Goal: Use online tool/utility

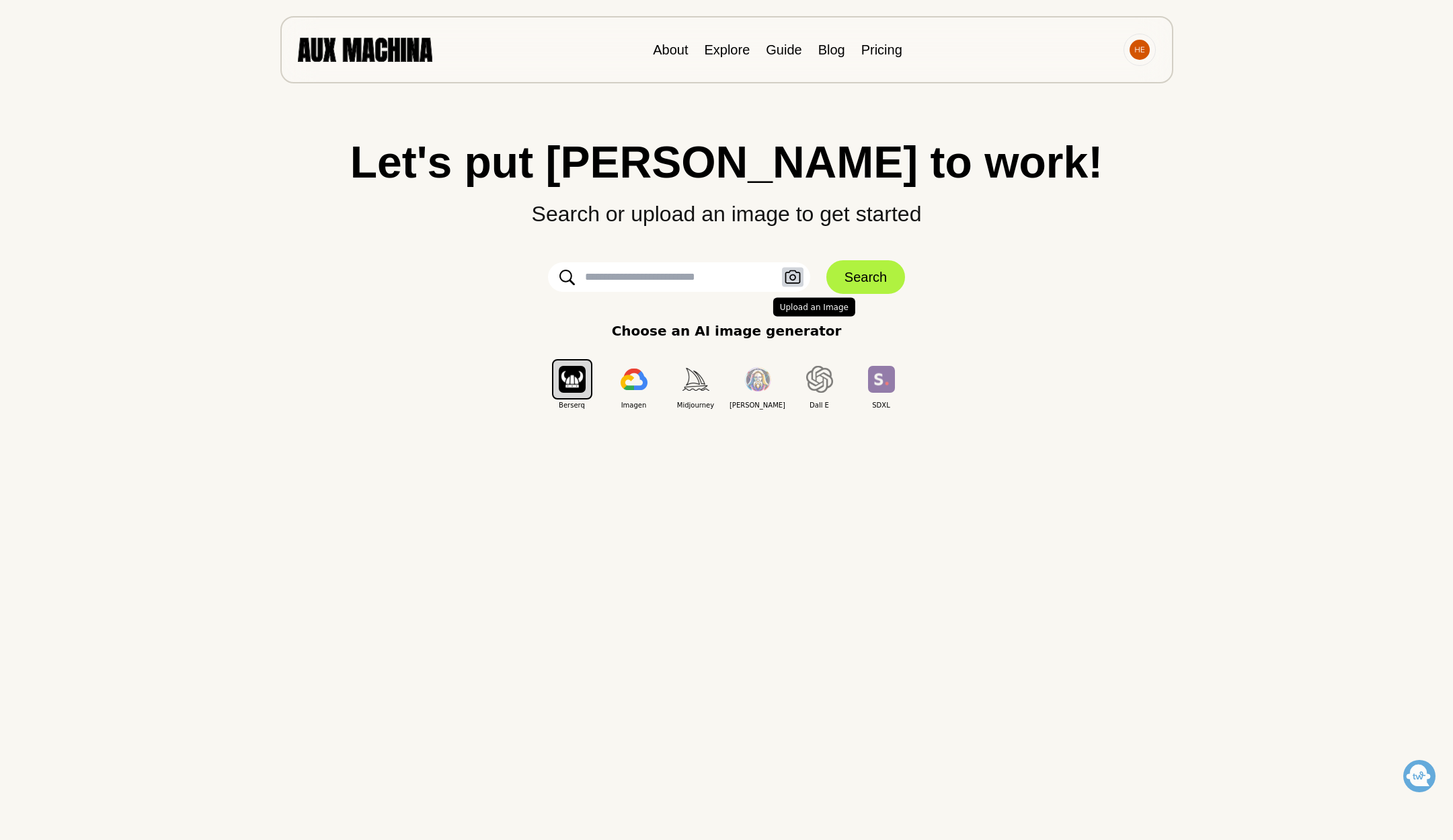
click at [789, 282] on icon "button" at bounding box center [792, 278] width 16 height 14
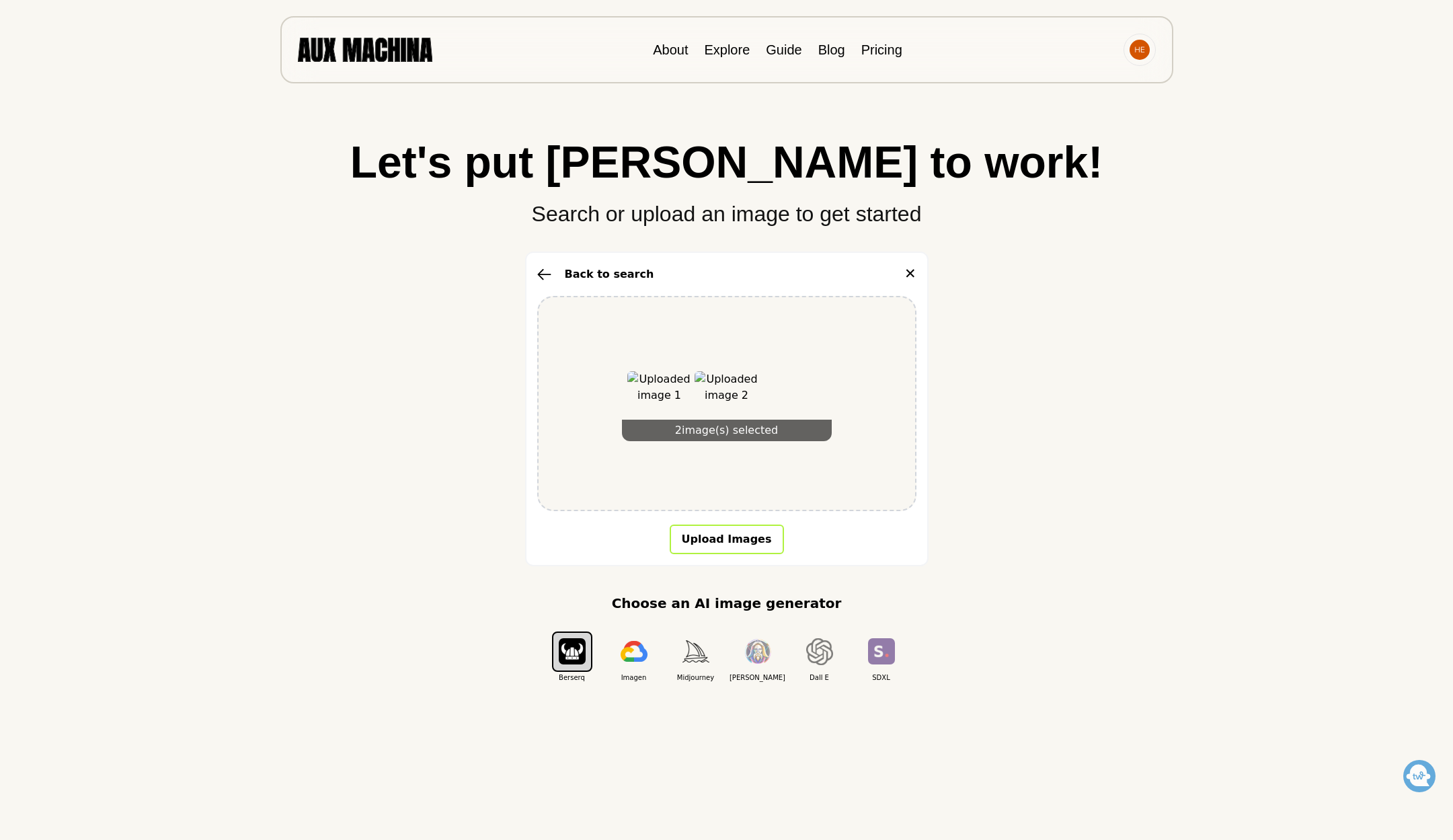
click at [734, 546] on button "Upload Images" at bounding box center [726, 539] width 114 height 30
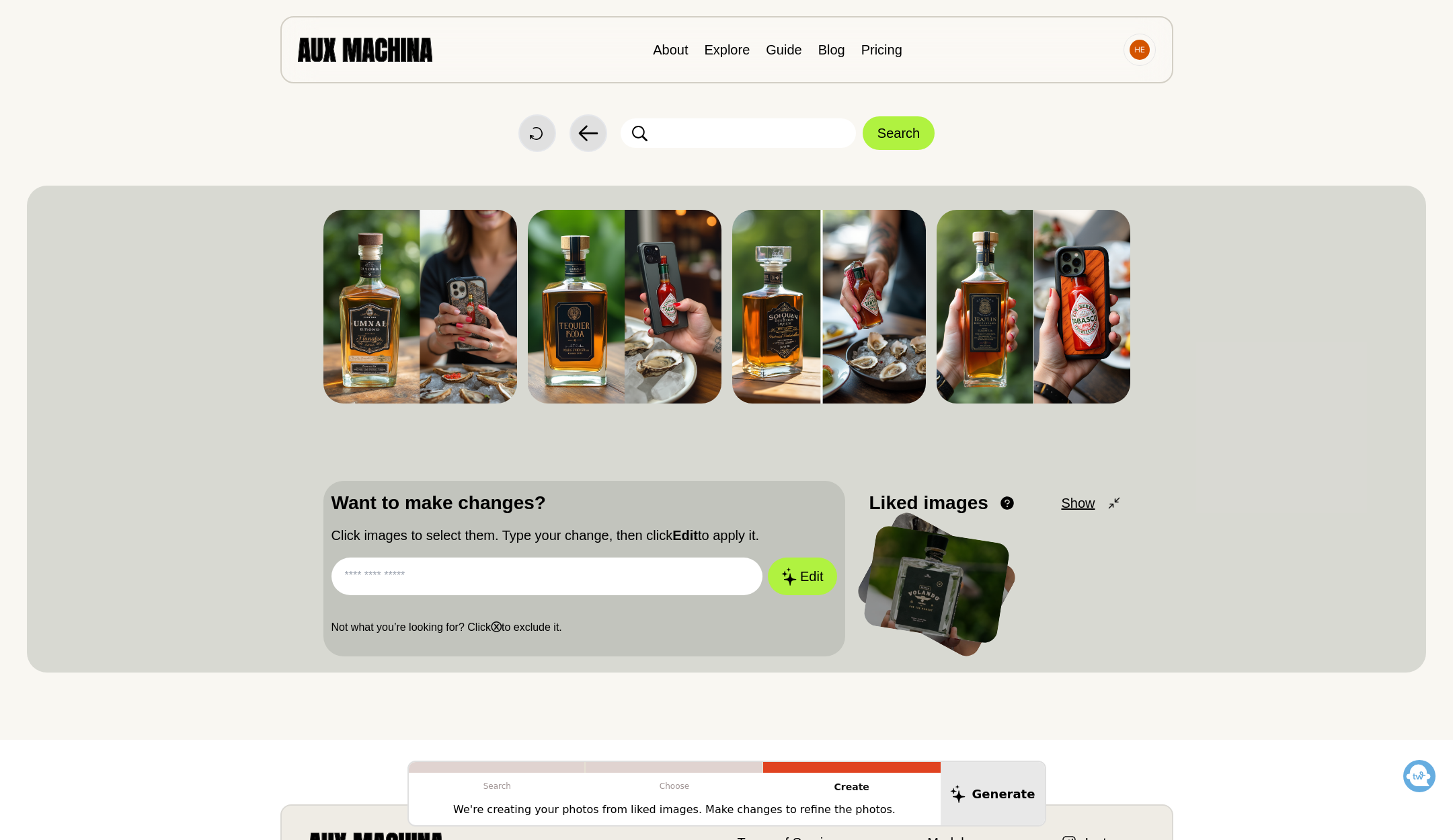
click at [461, 577] on input "text" at bounding box center [547, 576] width 432 height 37
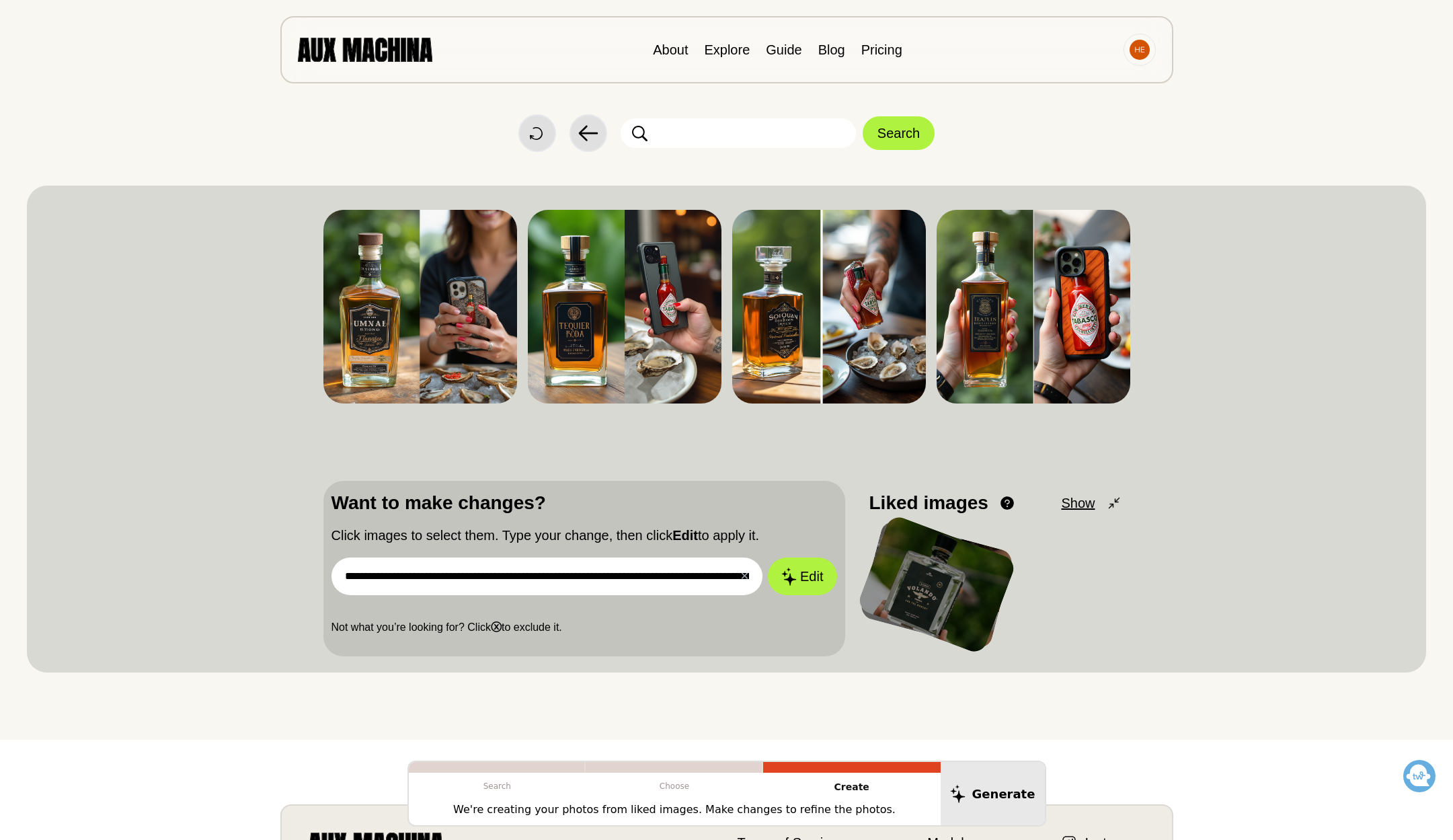
click at [802, 576] on button "Edit" at bounding box center [802, 576] width 68 height 37
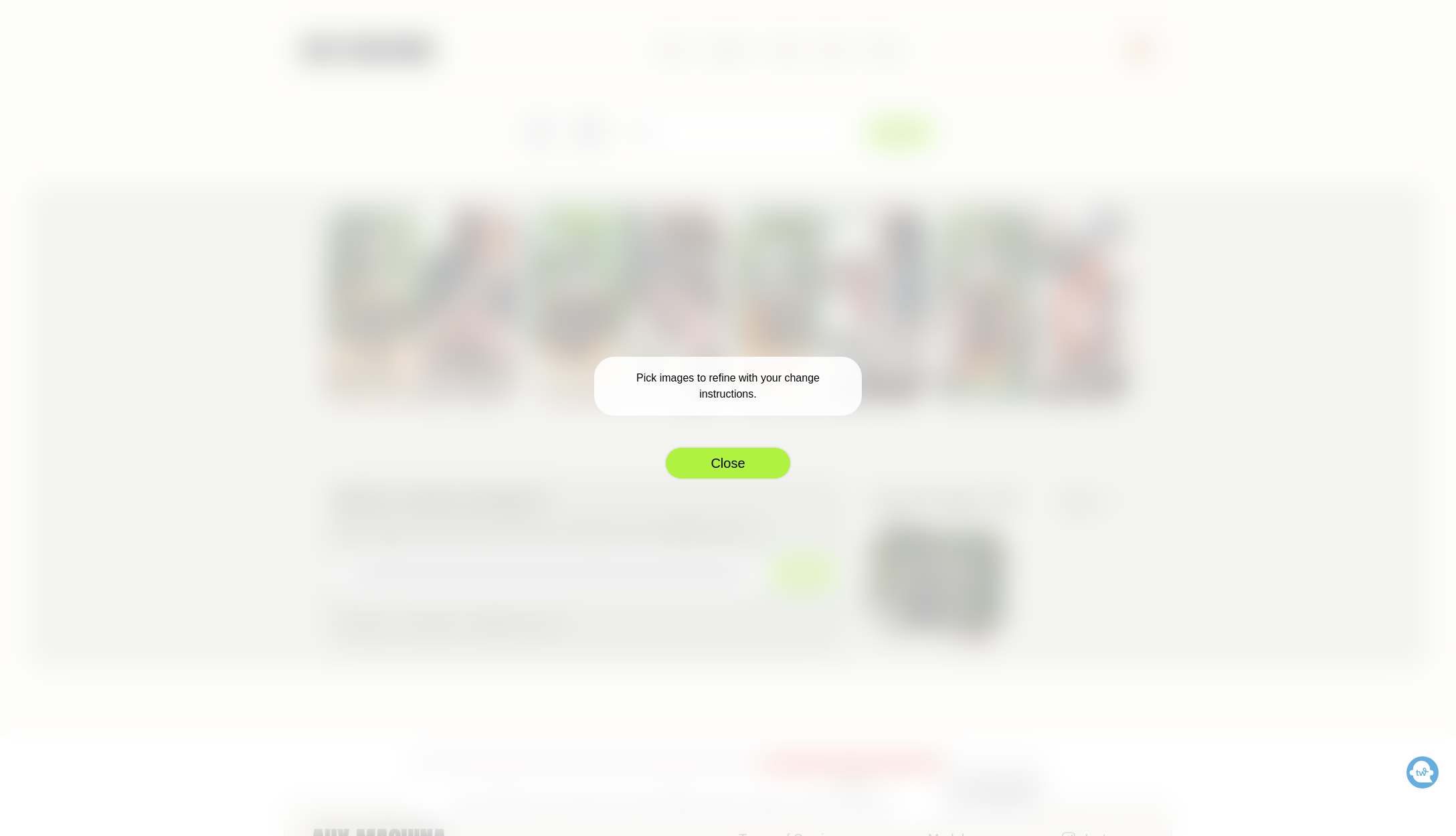
click at [728, 452] on button "Close" at bounding box center [727, 463] width 127 height 34
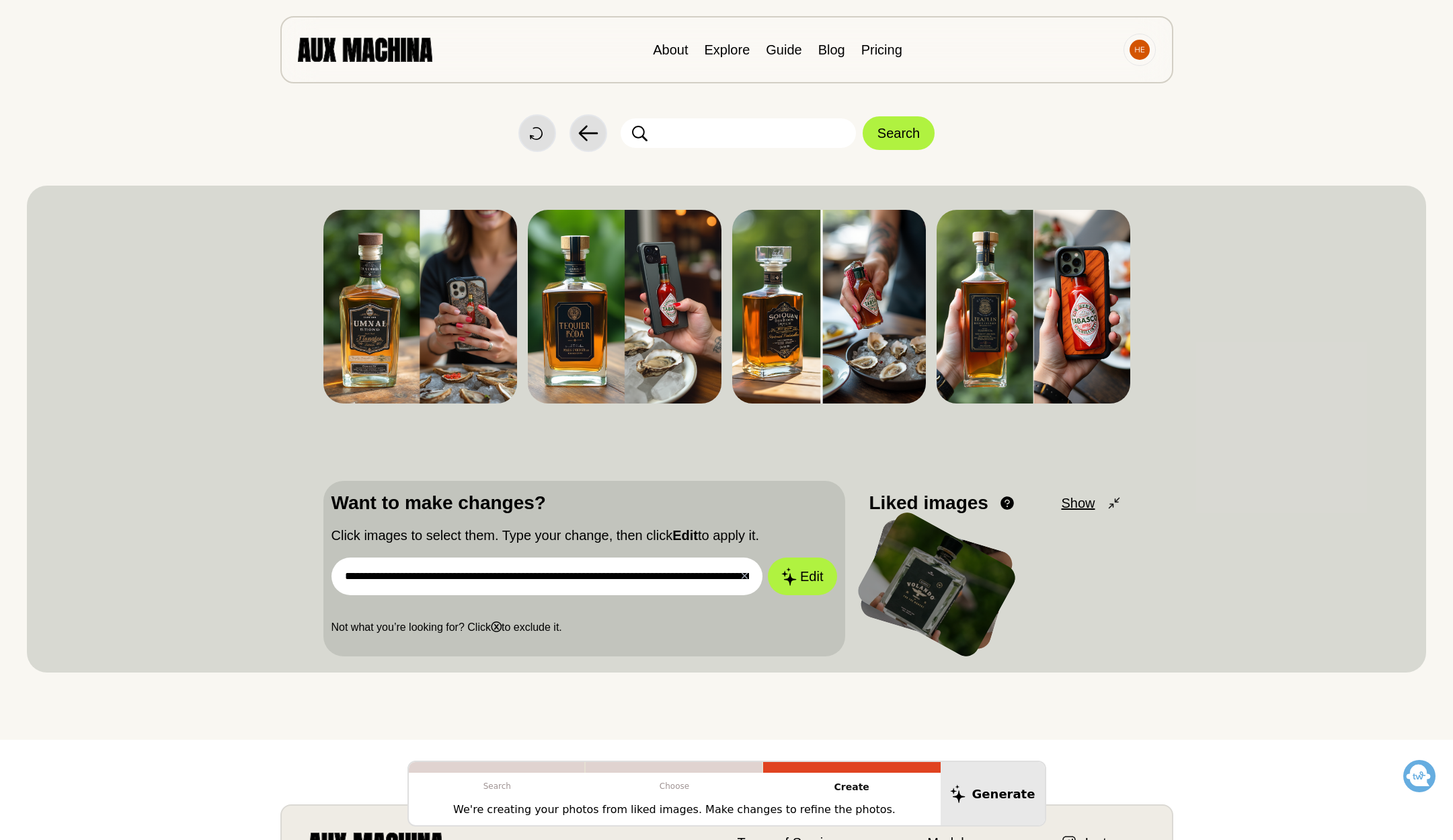
click at [729, 581] on input "**********" at bounding box center [547, 576] width 432 height 37
click at [813, 573] on button "Edit" at bounding box center [802, 576] width 73 height 39
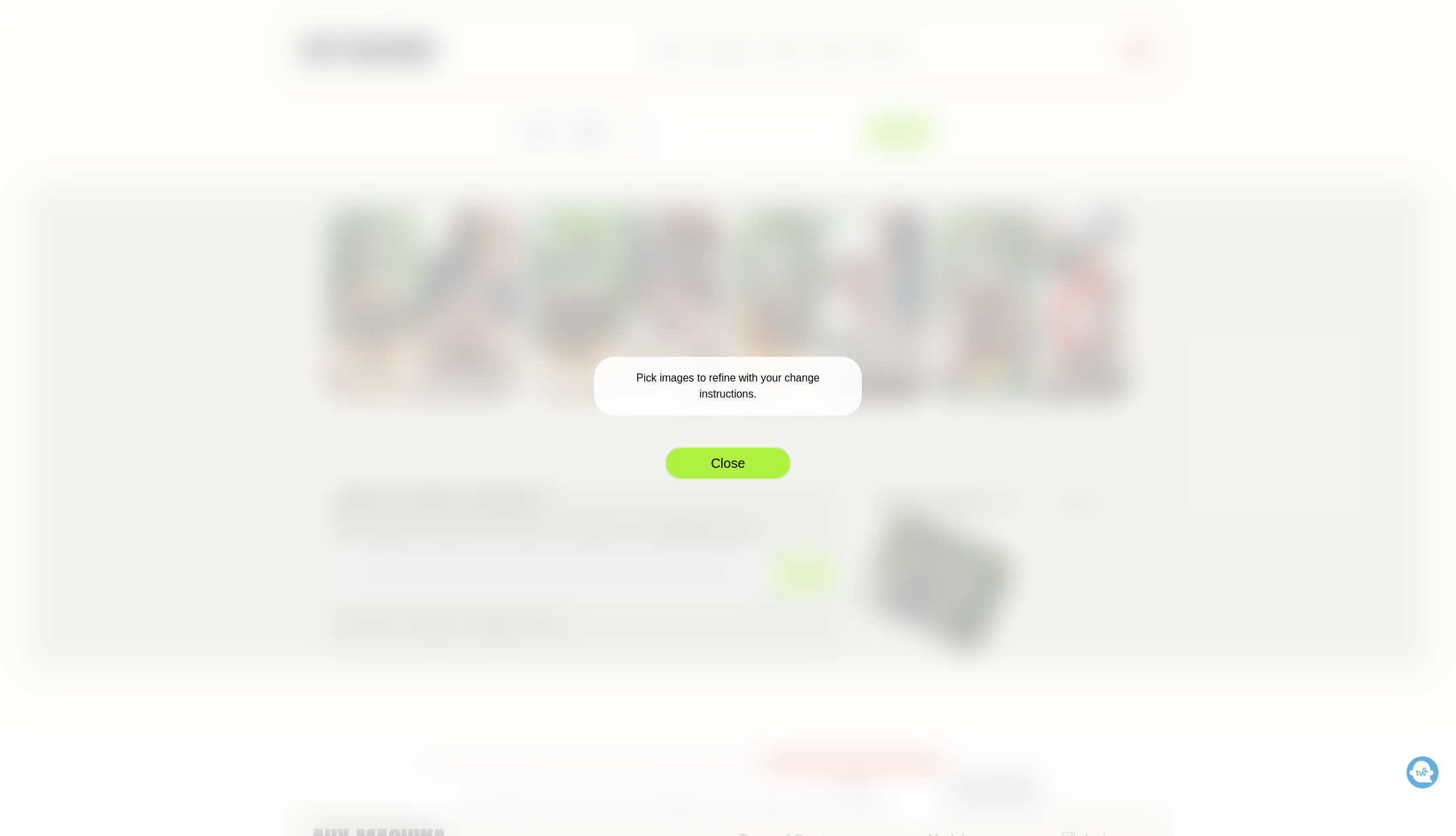
click at [738, 471] on button "Close" at bounding box center [727, 463] width 127 height 34
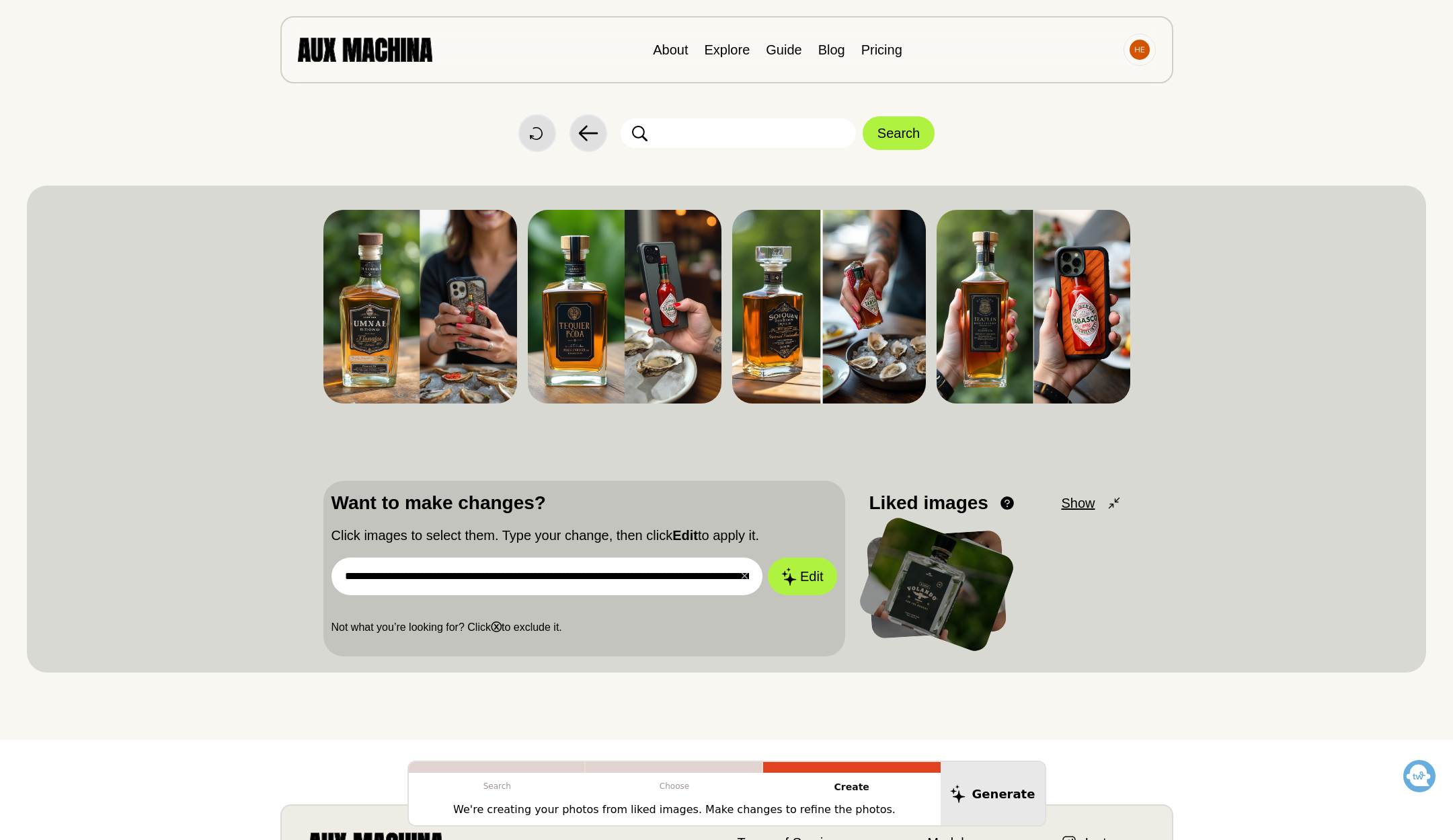
click at [953, 576] on div at bounding box center [936, 584] width 161 height 140
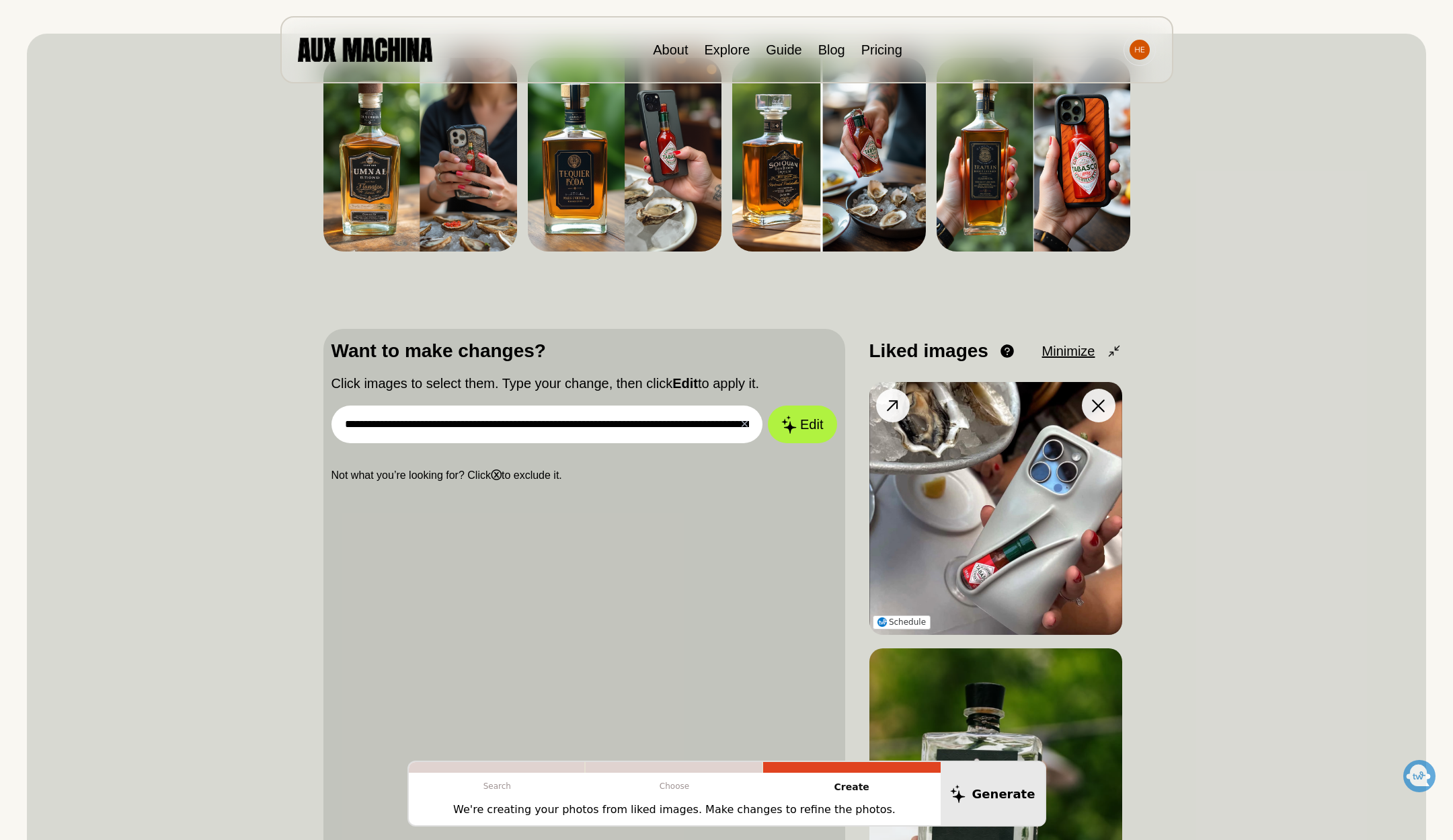
scroll to position [25, 0]
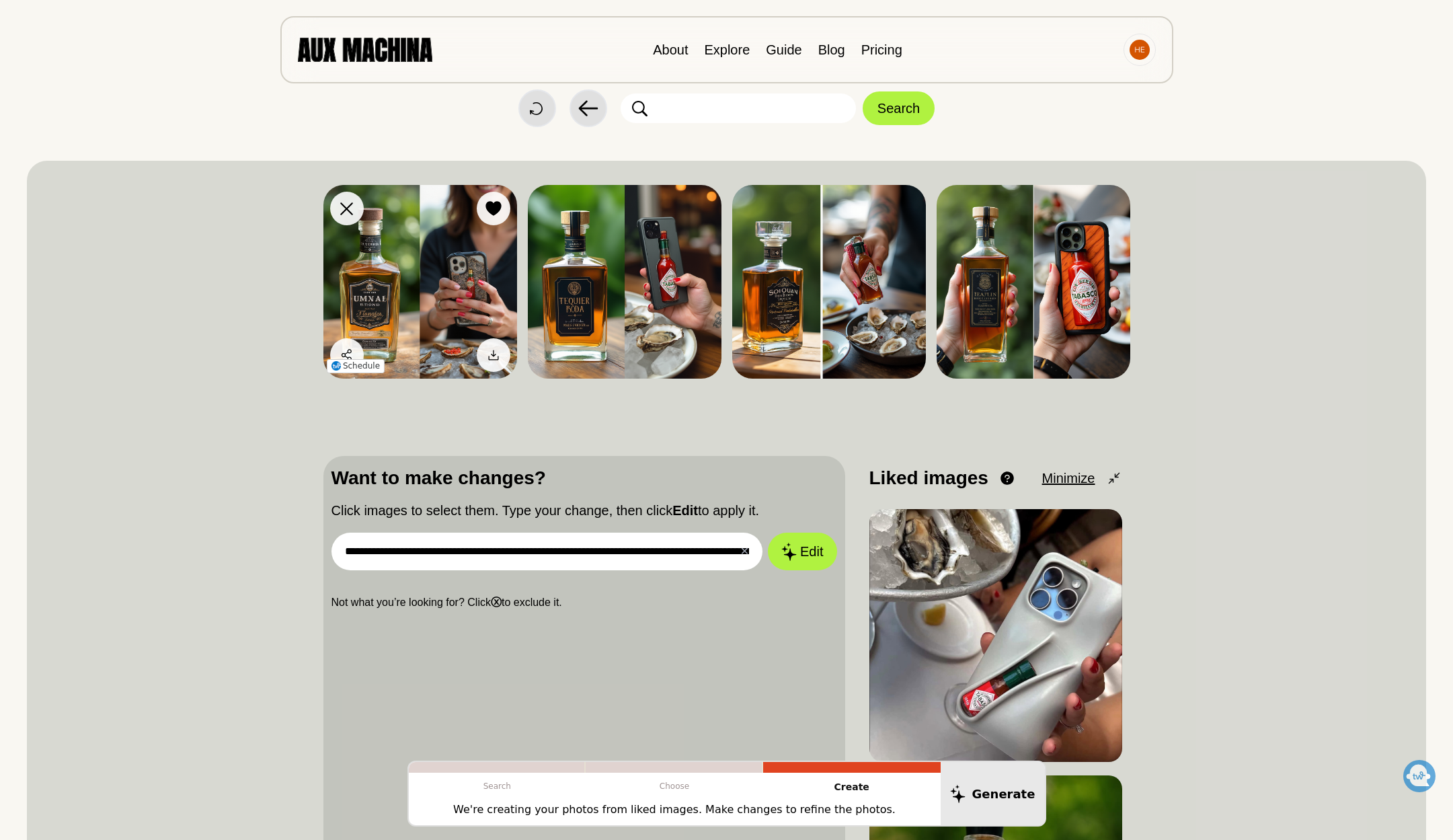
click at [446, 290] on img at bounding box center [420, 281] width 194 height 194
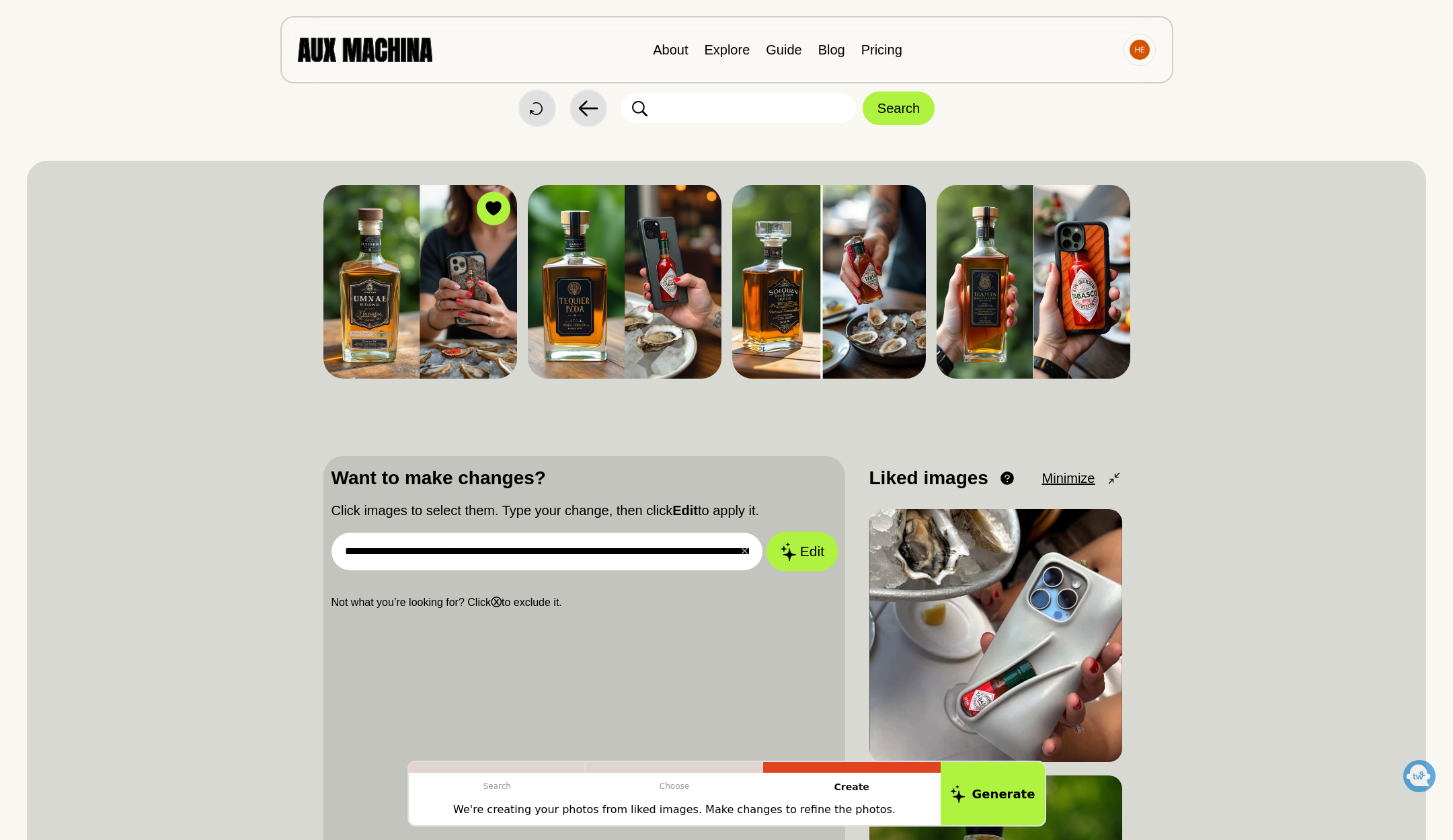
click at [803, 550] on button "Edit" at bounding box center [802, 552] width 73 height 39
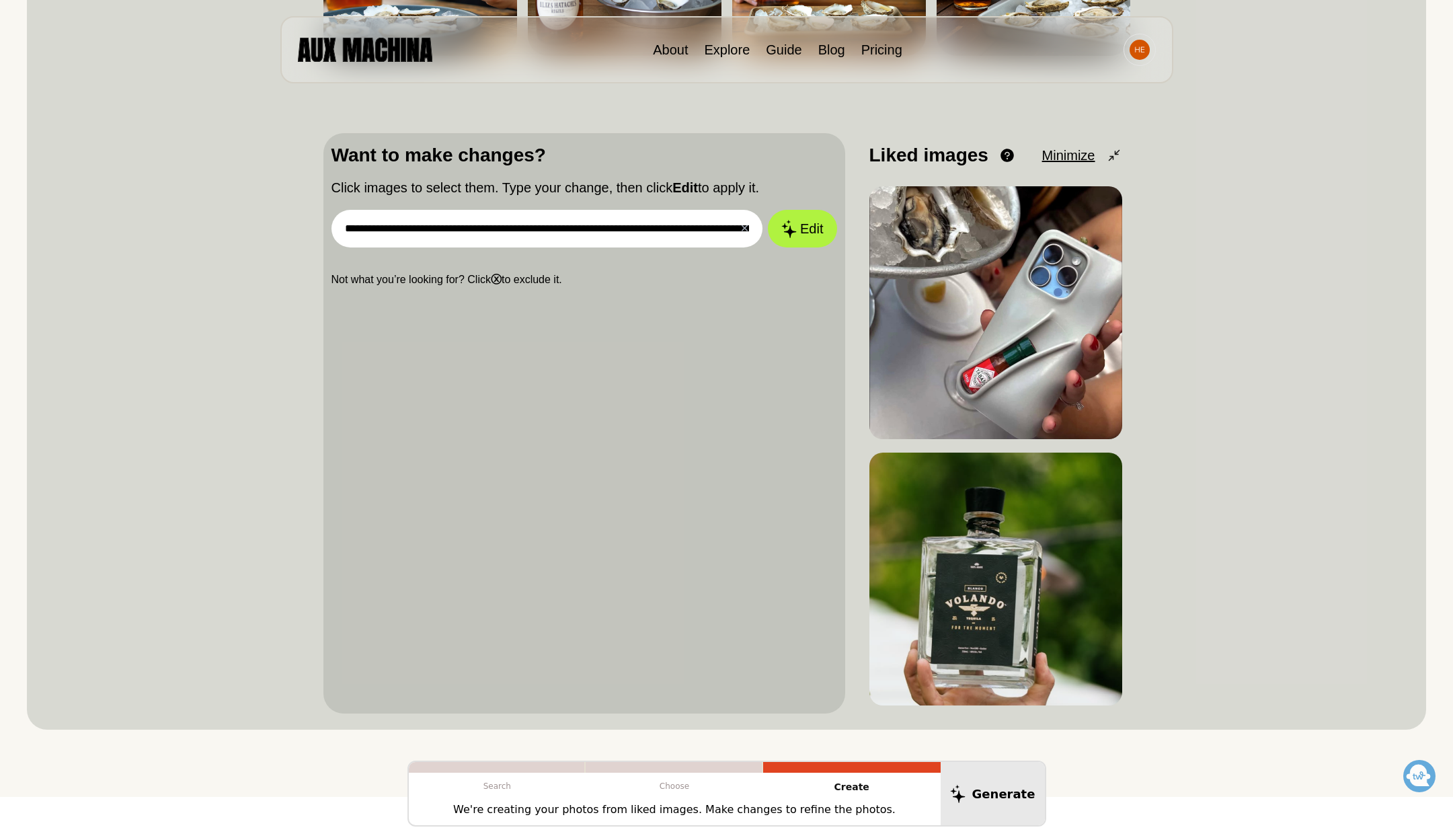
scroll to position [0, 0]
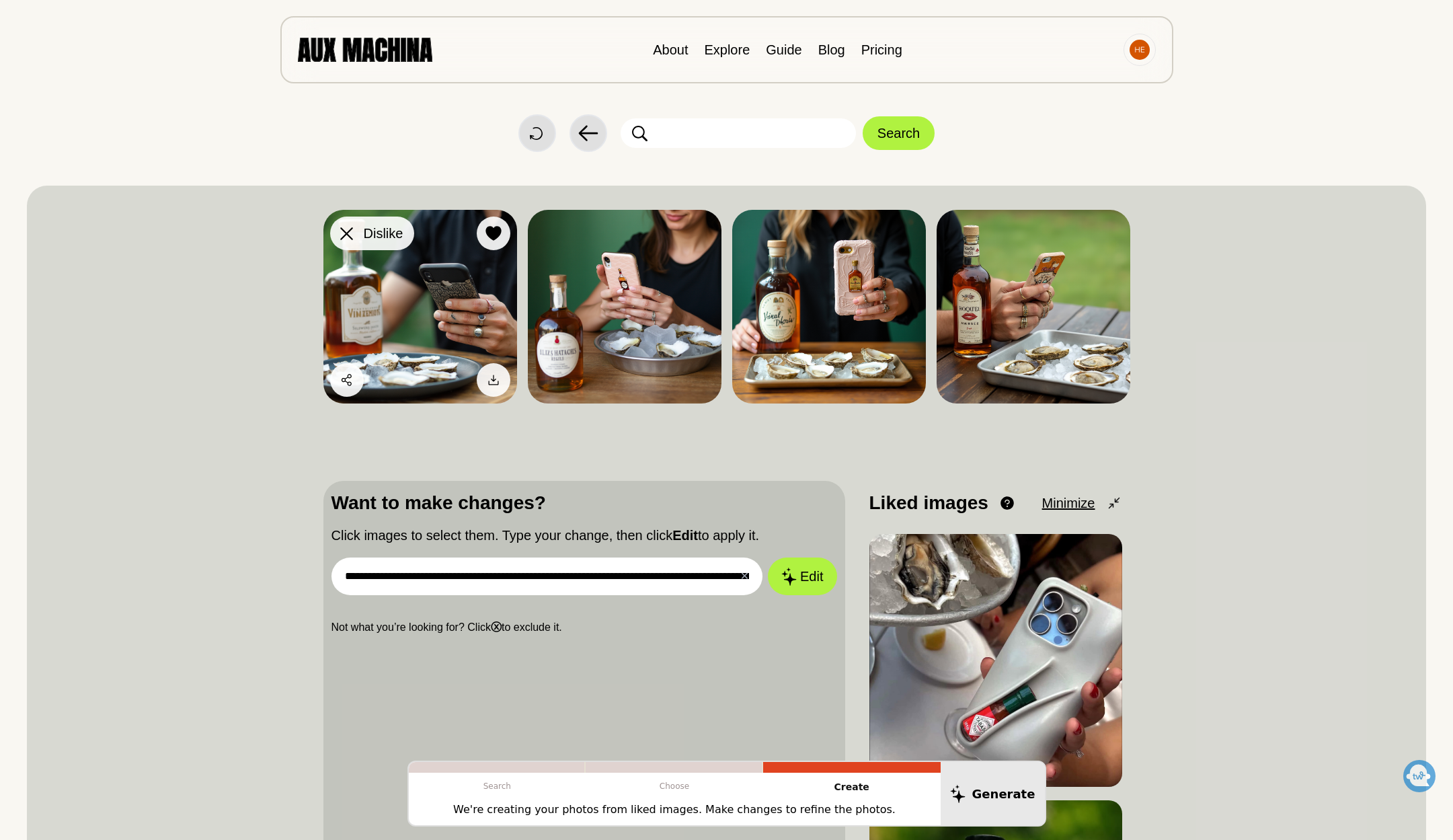
click at [344, 235] on icon at bounding box center [347, 233] width 13 height 13
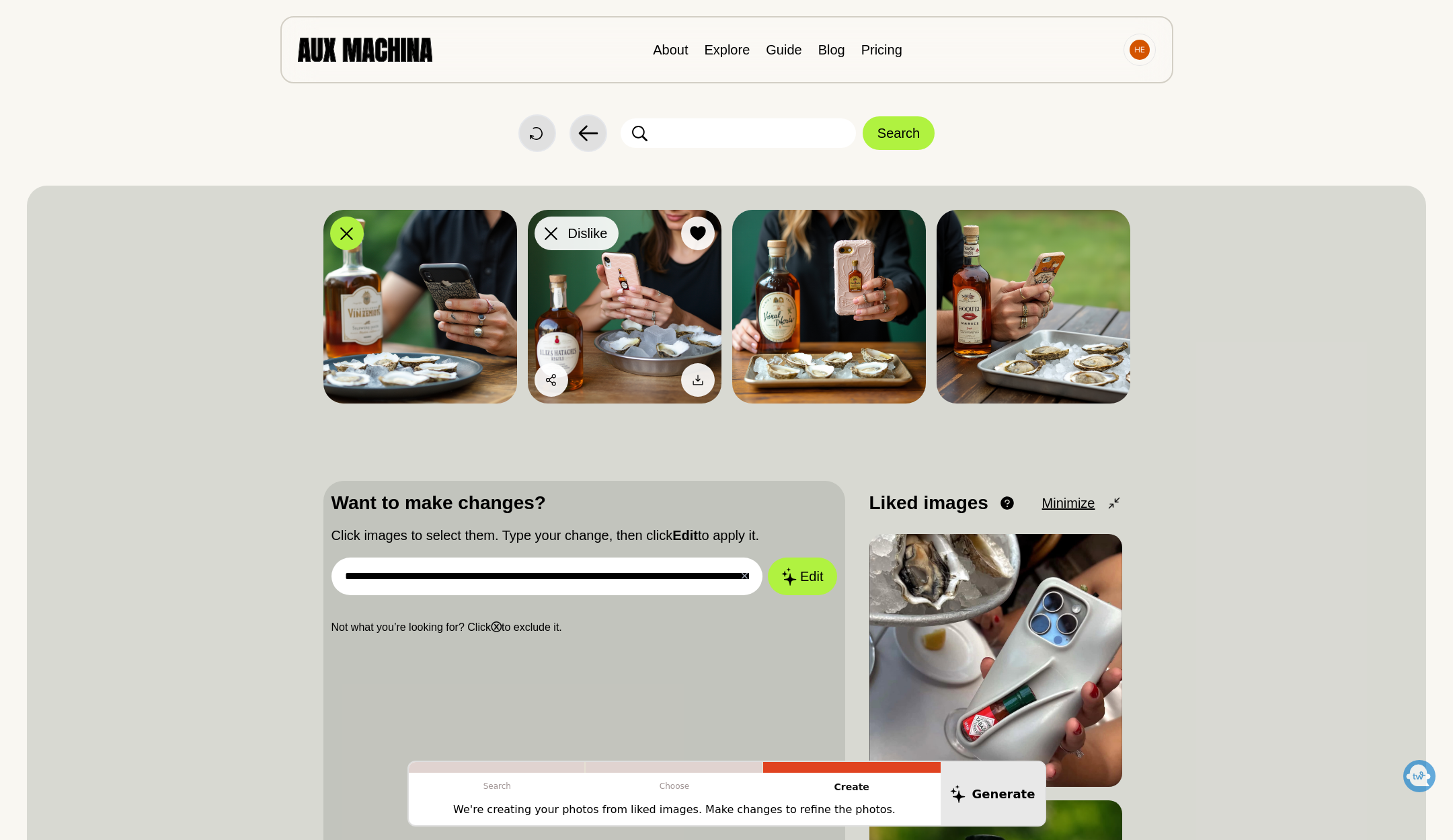
click at [541, 231] on div at bounding box center [551, 233] width 20 height 20
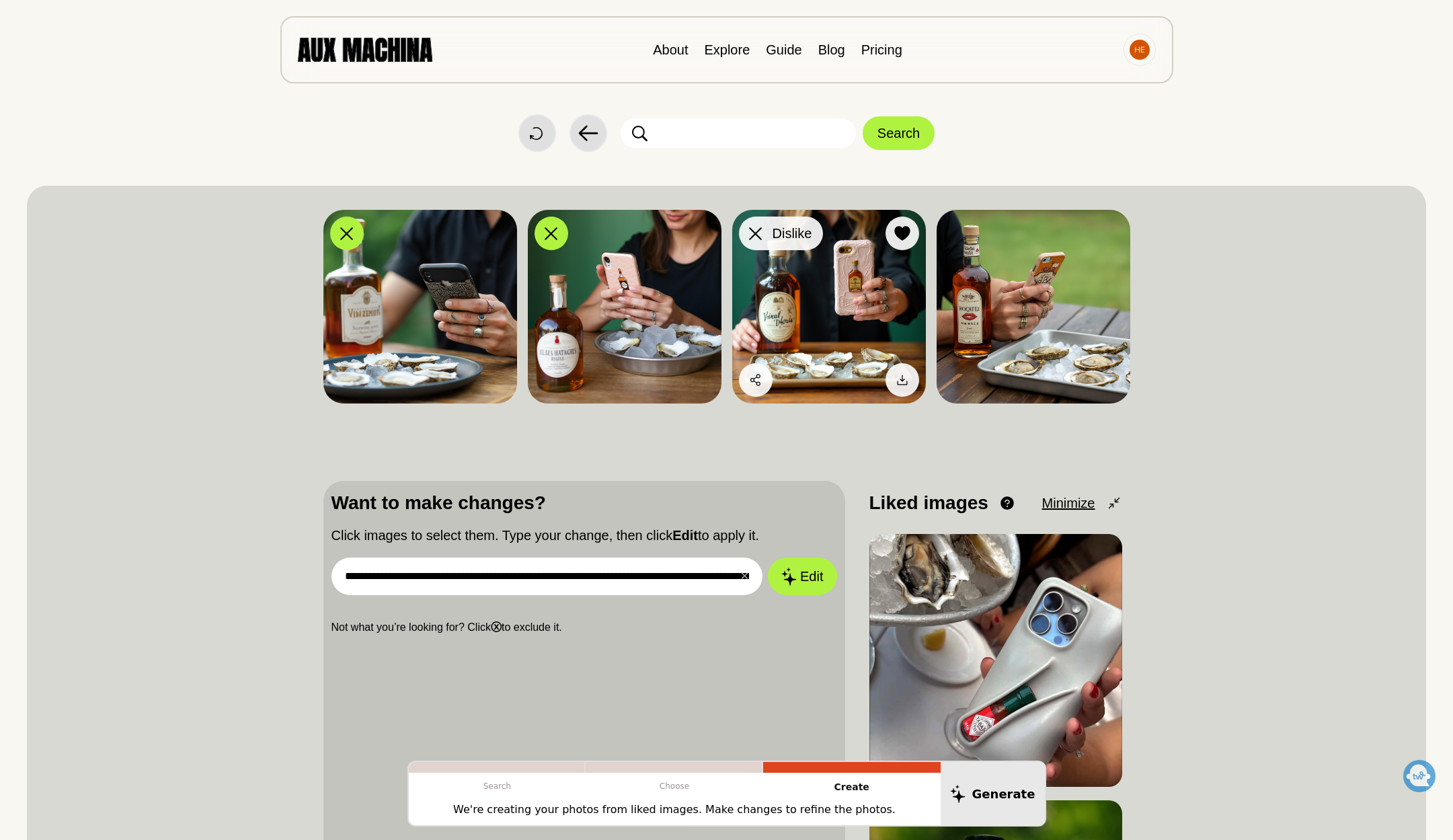
drag, startPoint x: 755, startPoint y: 235, endPoint x: 763, endPoint y: 233, distance: 8.2
click at [755, 235] on icon at bounding box center [755, 233] width 13 height 13
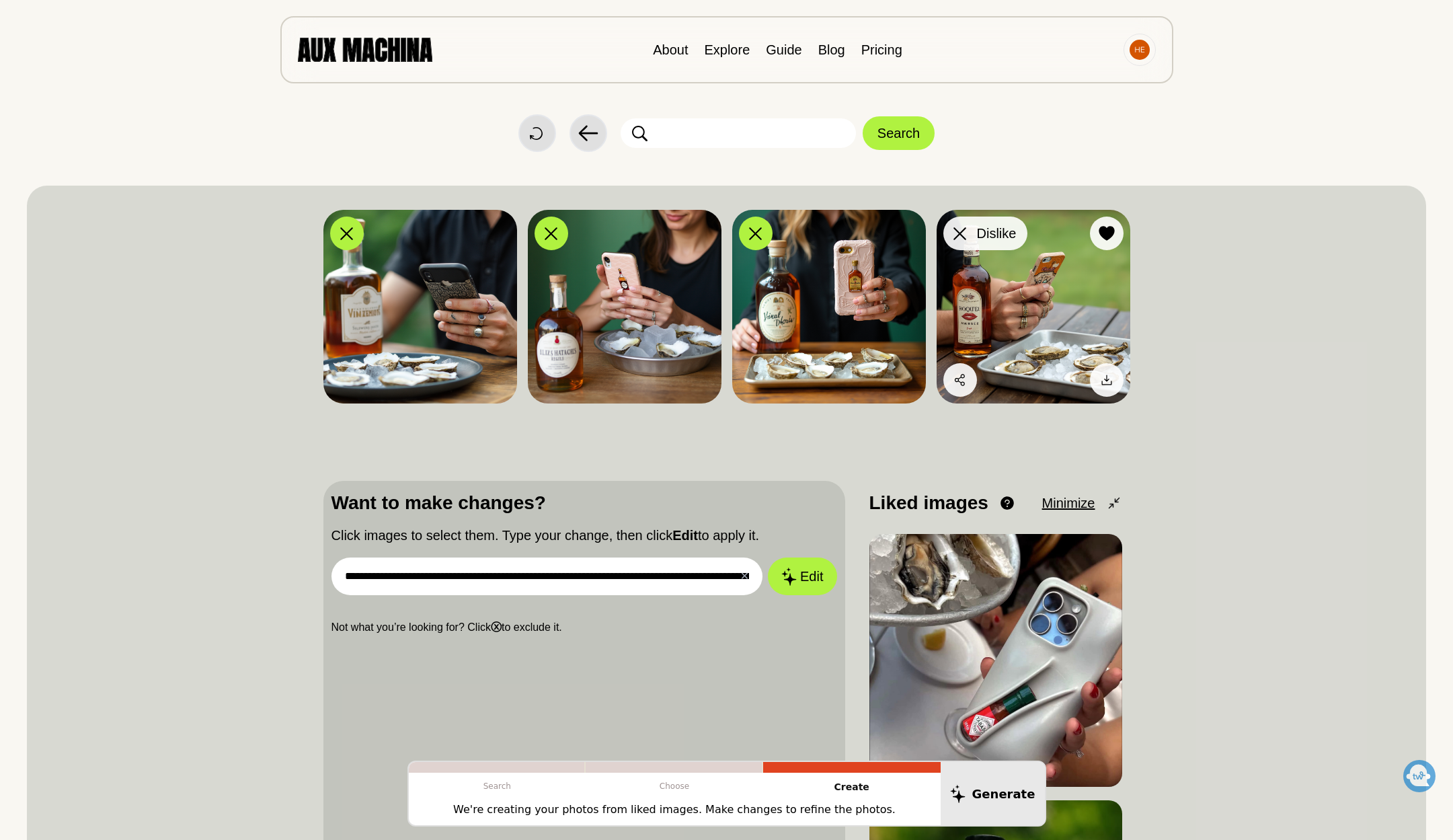
click at [962, 237] on icon at bounding box center [960, 233] width 13 height 13
click at [642, 579] on input "**********" at bounding box center [547, 576] width 432 height 37
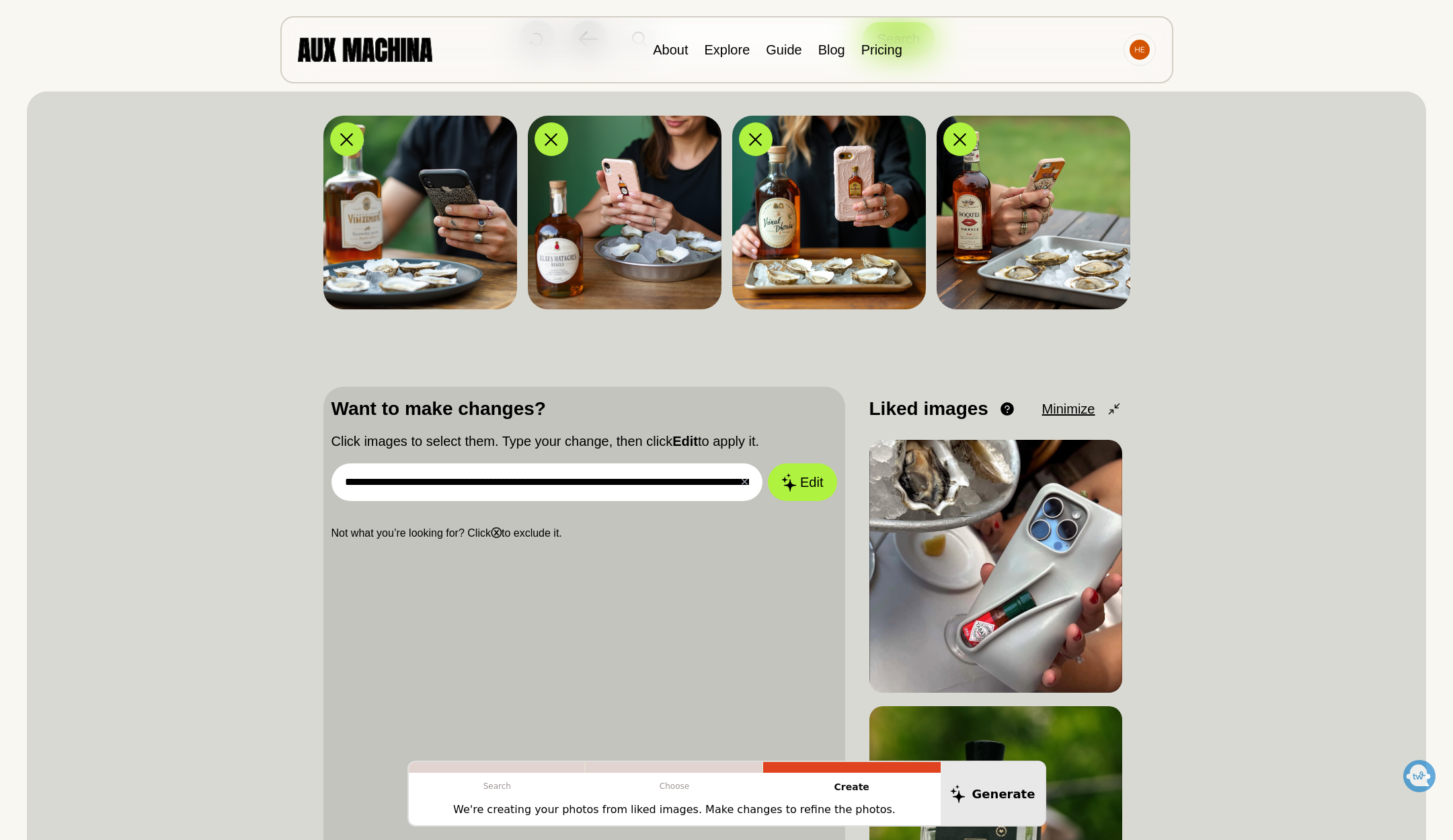
click at [660, 480] on input "**********" at bounding box center [547, 481] width 432 height 37
drag, startPoint x: 641, startPoint y: 481, endPoint x: 952, endPoint y: 471, distance: 311.2
click at [952, 471] on div "**********" at bounding box center [726, 677] width 807 height 580
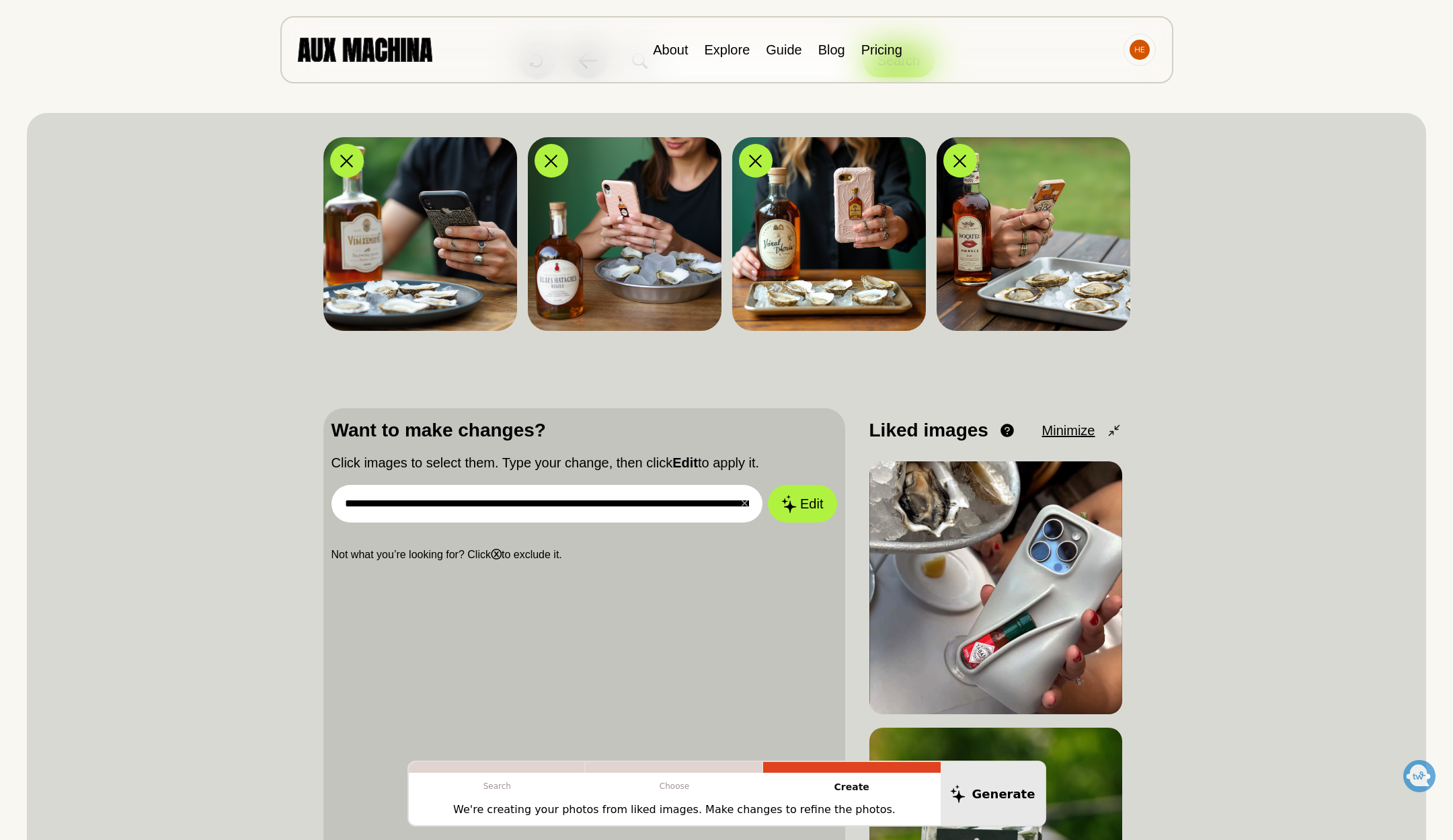
scroll to position [179, 0]
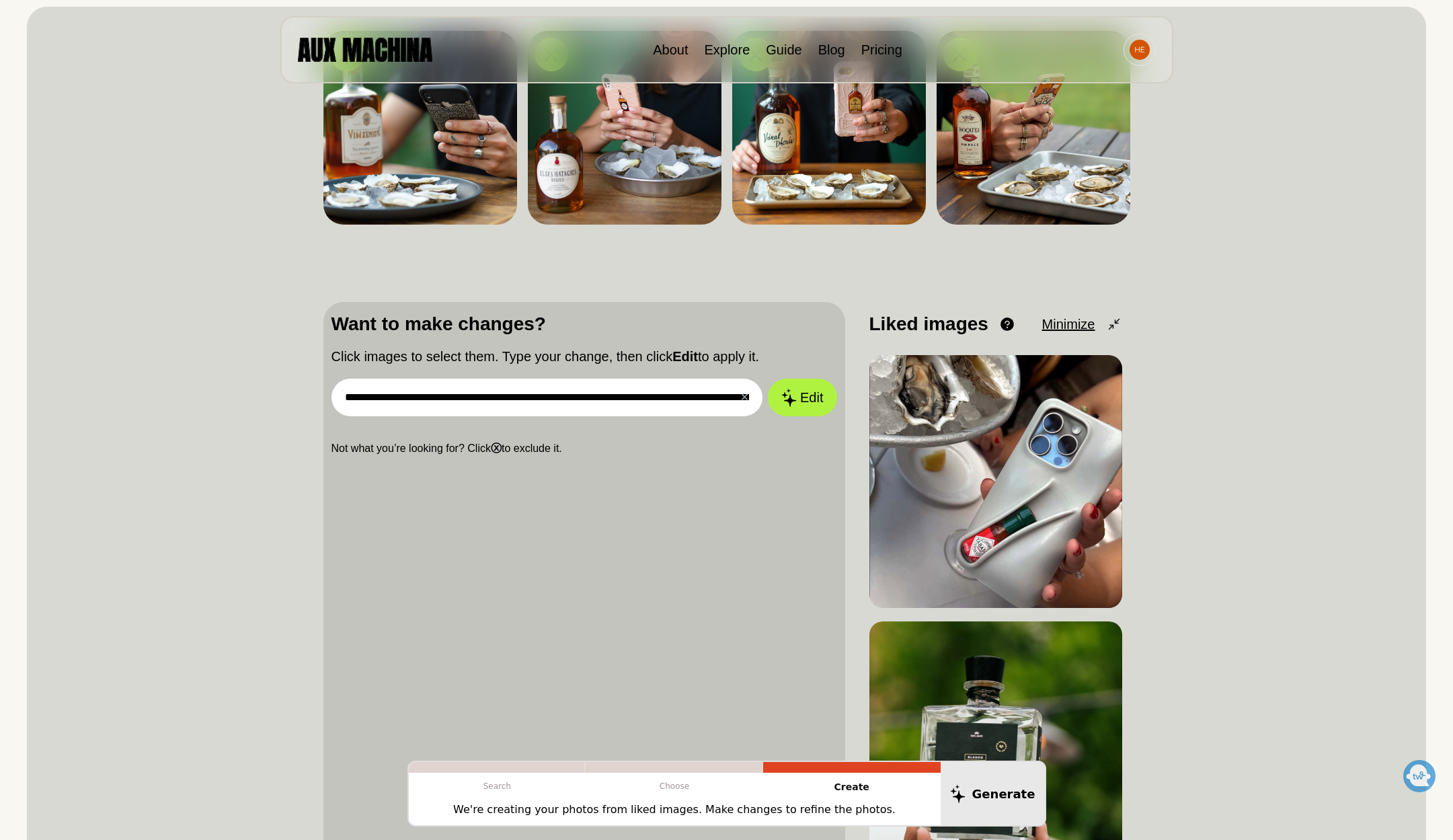
click at [705, 404] on input "**********" at bounding box center [547, 397] width 432 height 37
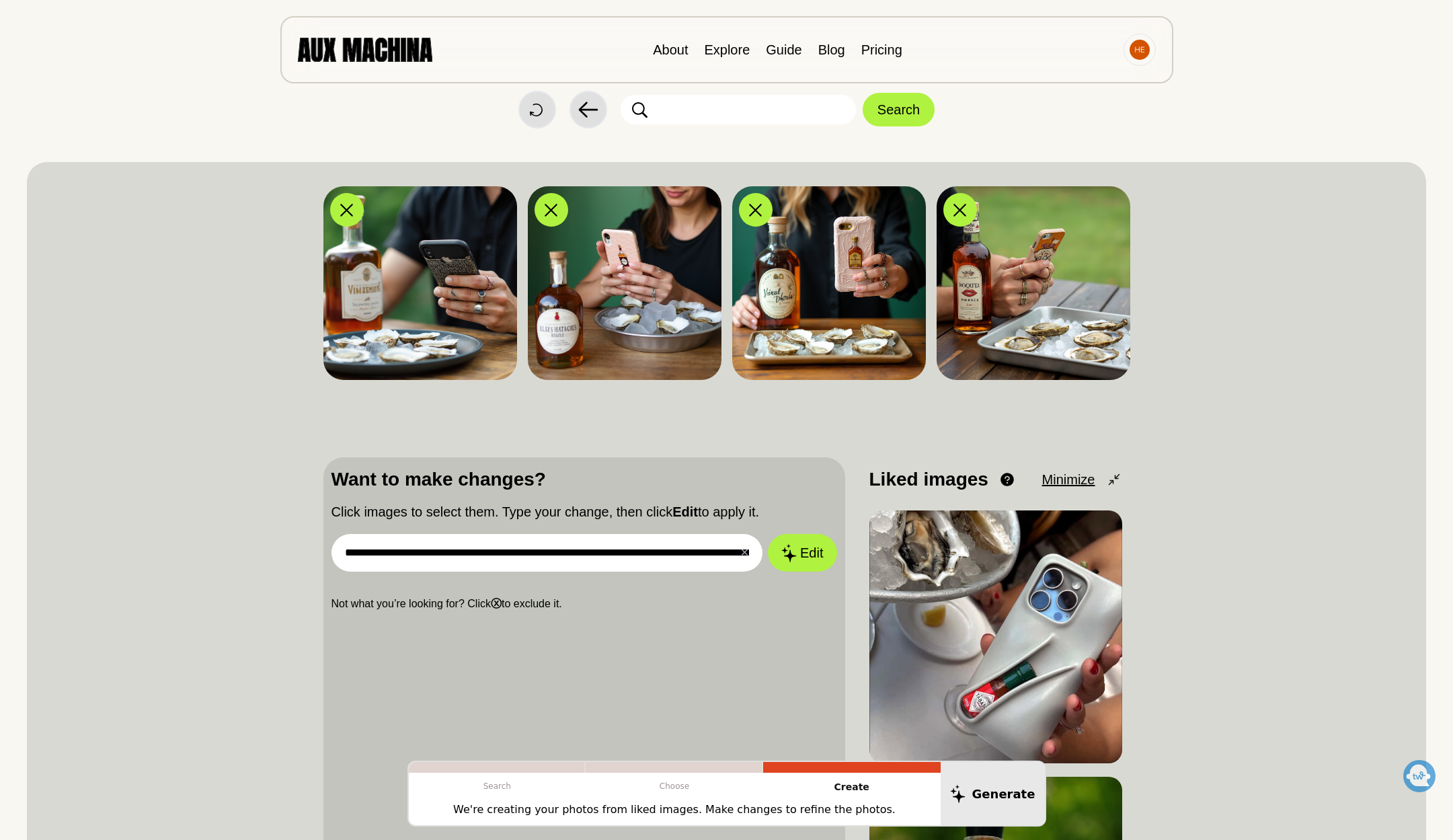
scroll to position [68, 0]
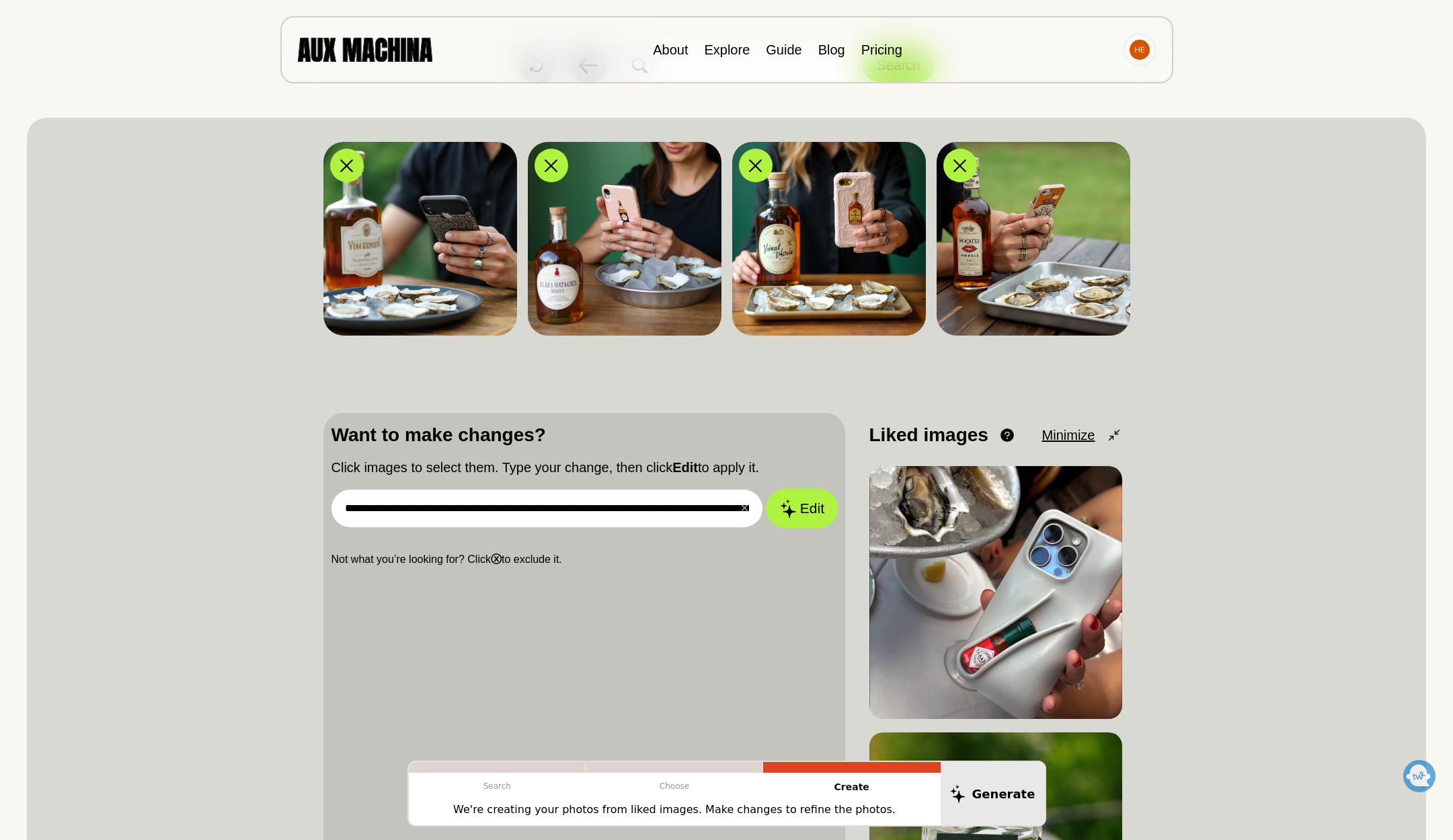
type input "**********"
click at [814, 509] on button "Edit" at bounding box center [802, 509] width 73 height 39
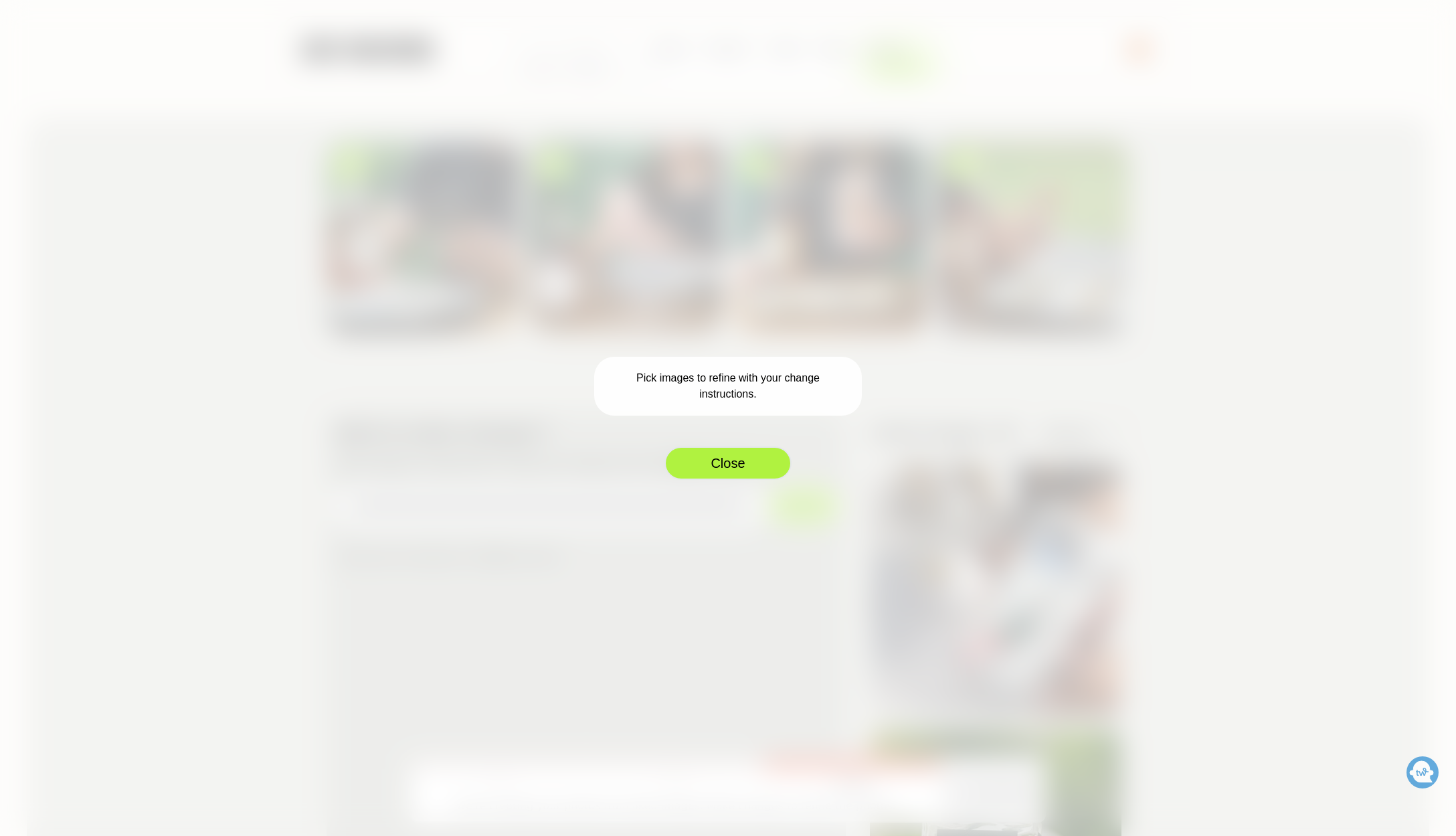
click at [748, 468] on button "Close" at bounding box center [727, 463] width 127 height 34
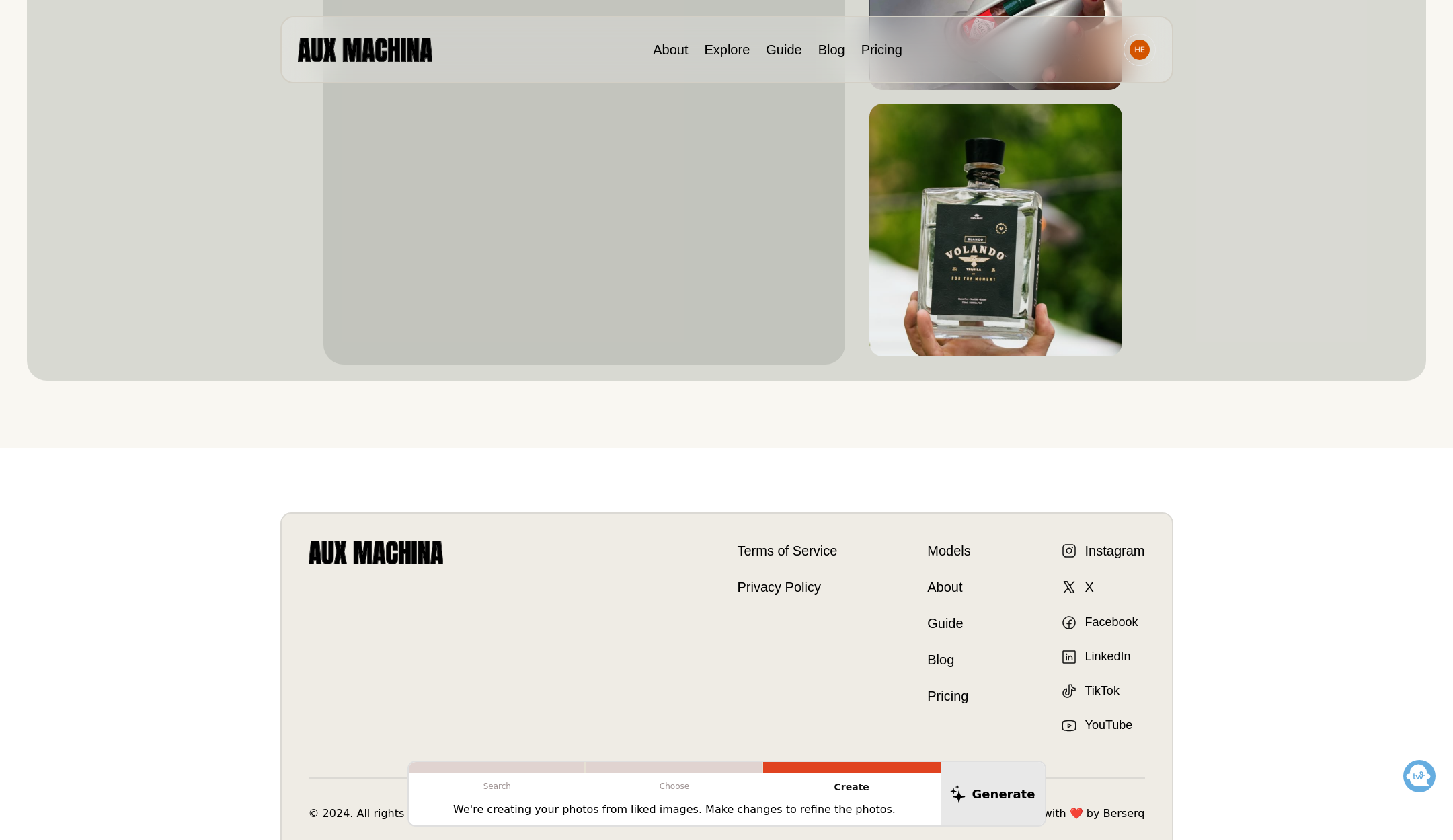
scroll to position [0, 0]
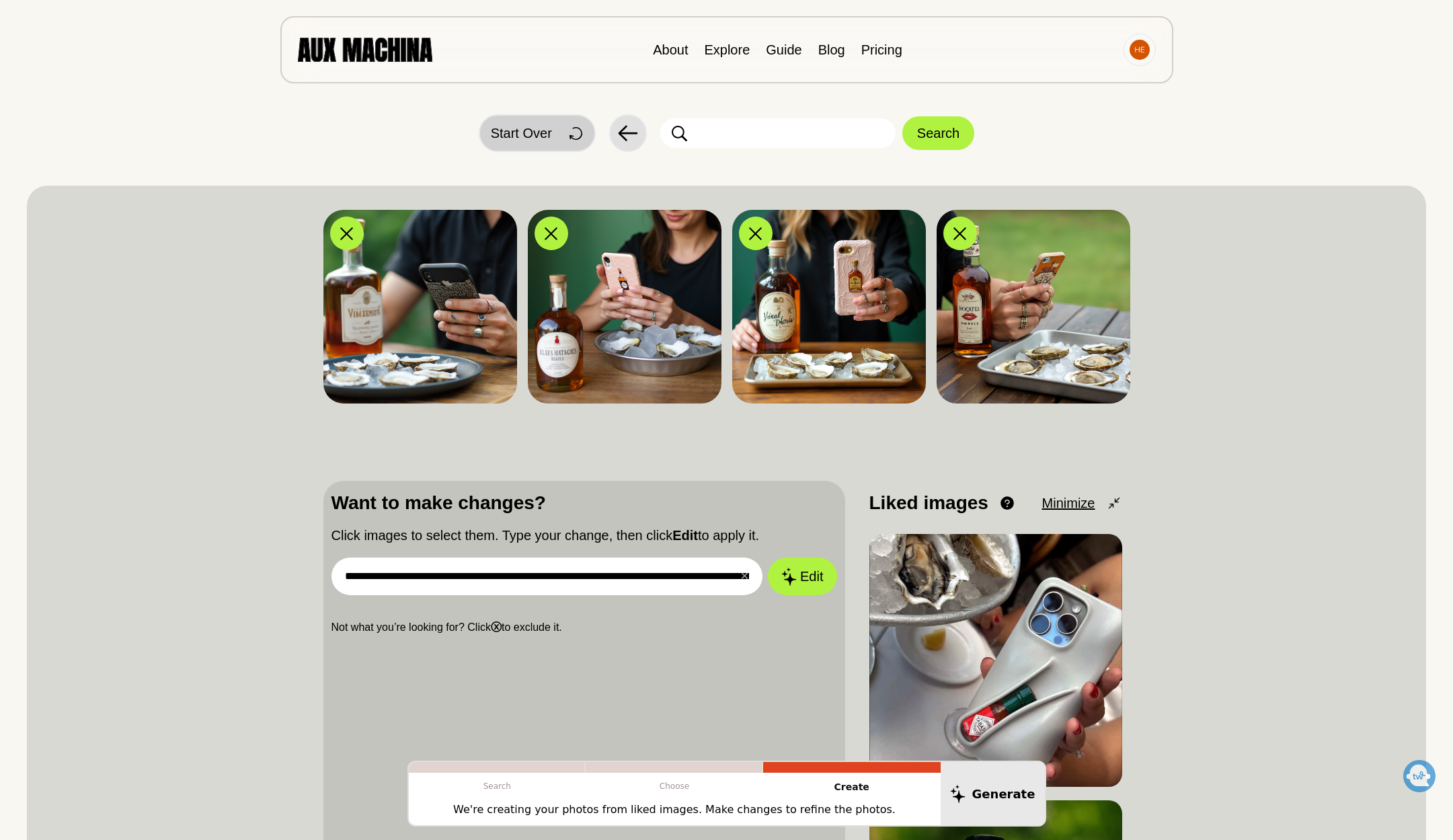
click at [562, 132] on div at bounding box center [574, 133] width 27 height 27
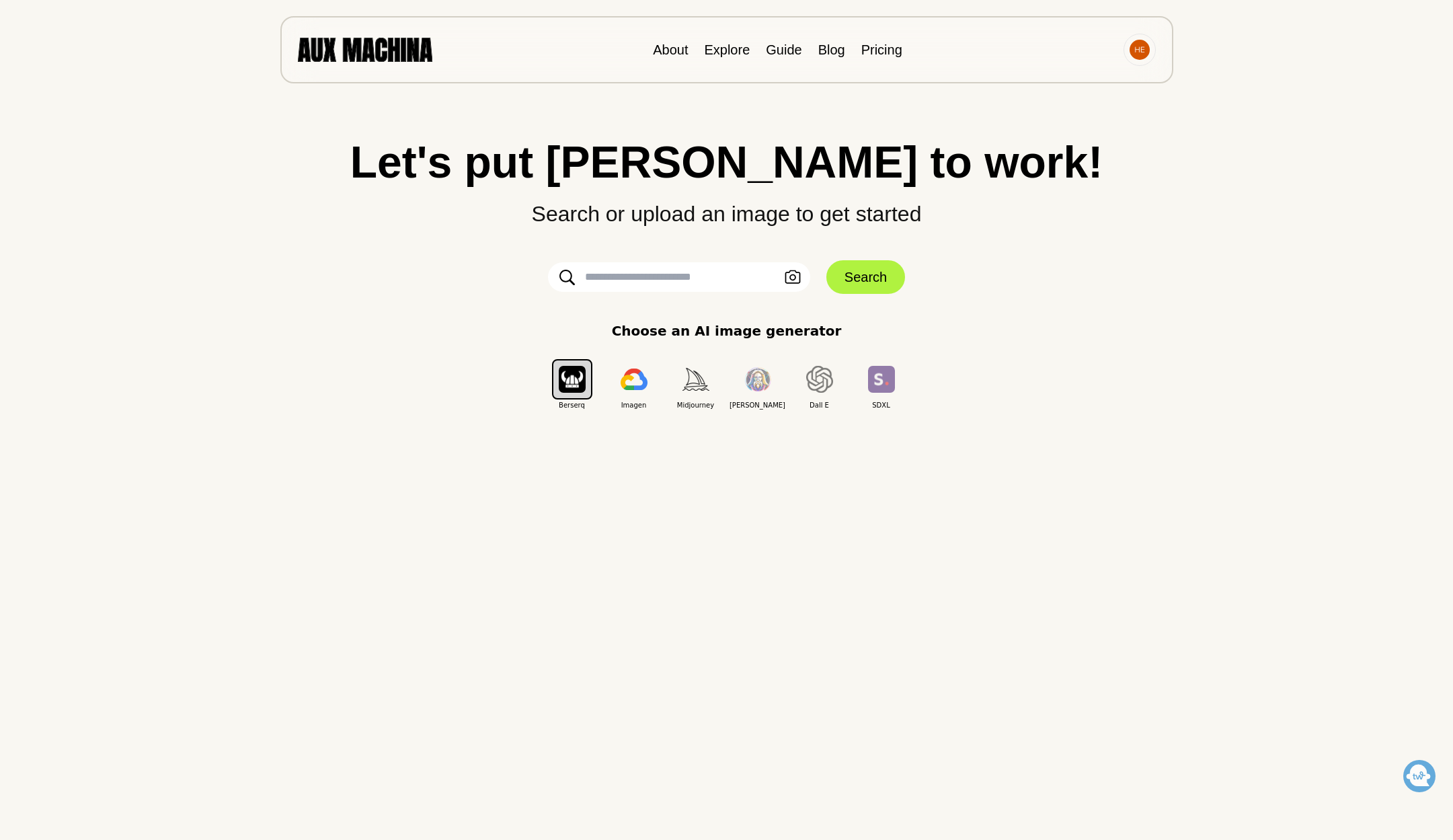
click at [729, 278] on input "text" at bounding box center [679, 277] width 262 height 30
type input "**********"
click at [865, 277] on button "Search" at bounding box center [866, 277] width 79 height 34
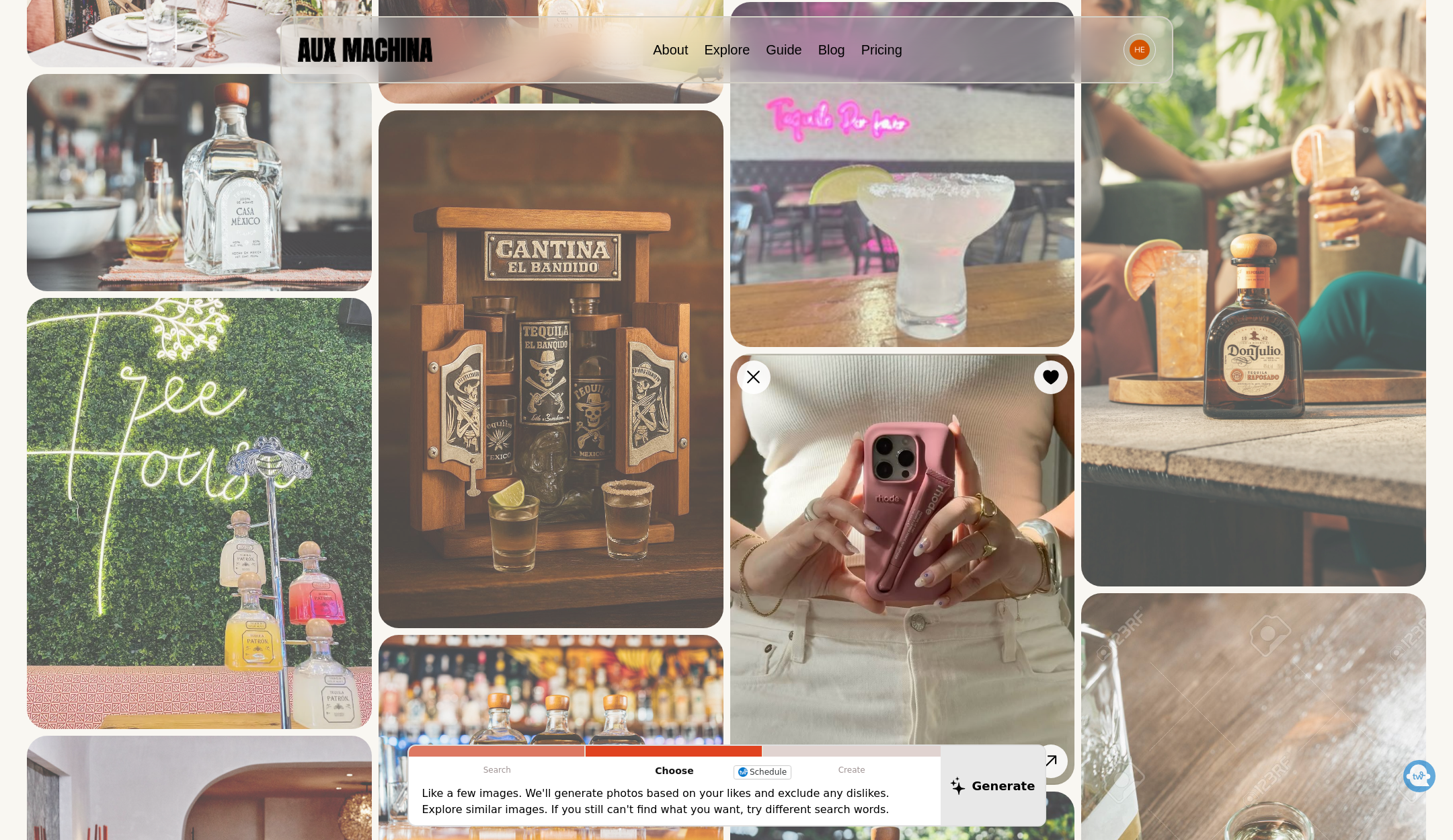
scroll to position [2769, 0]
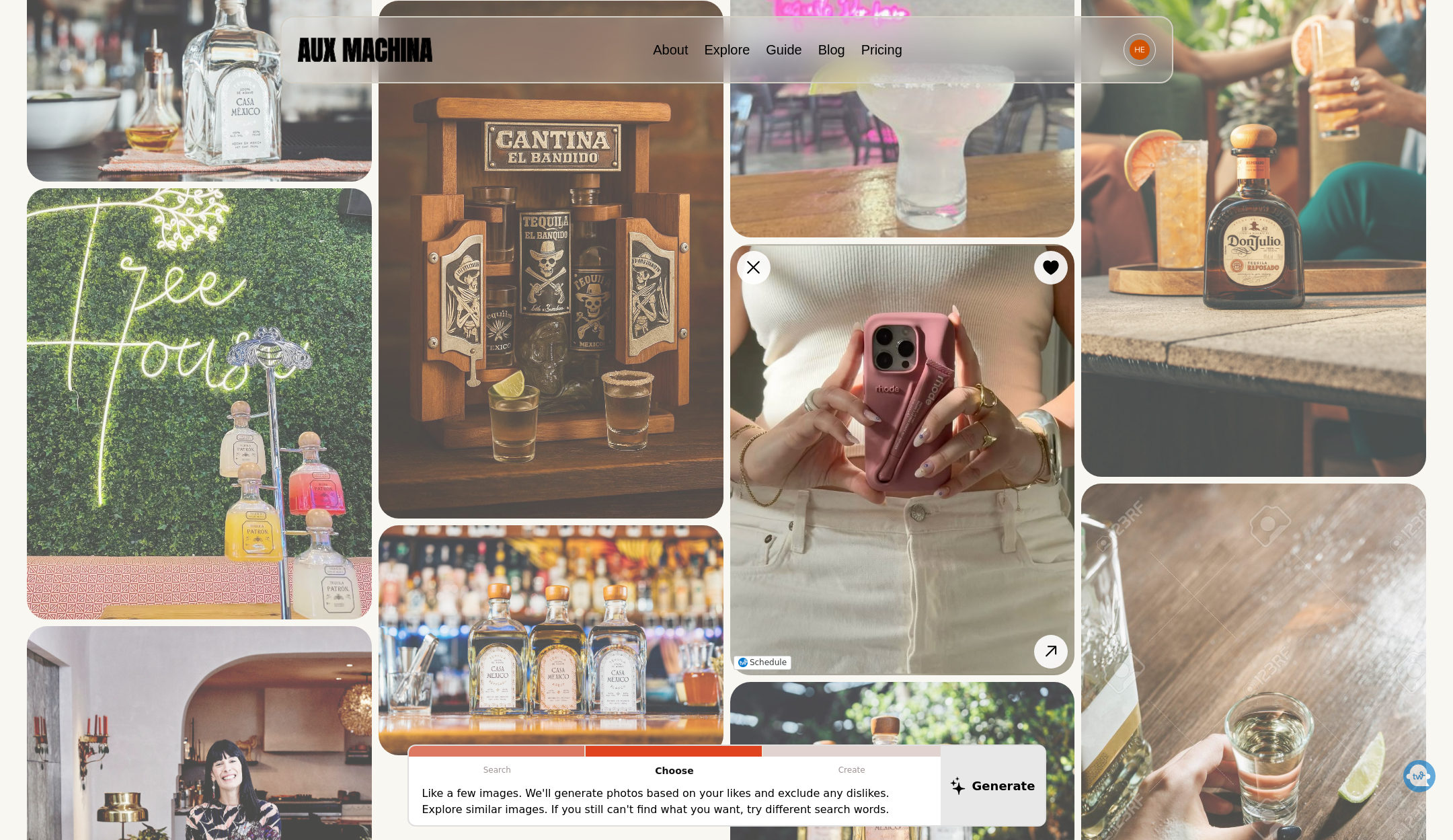
click at [929, 468] on img at bounding box center [902, 459] width 345 height 431
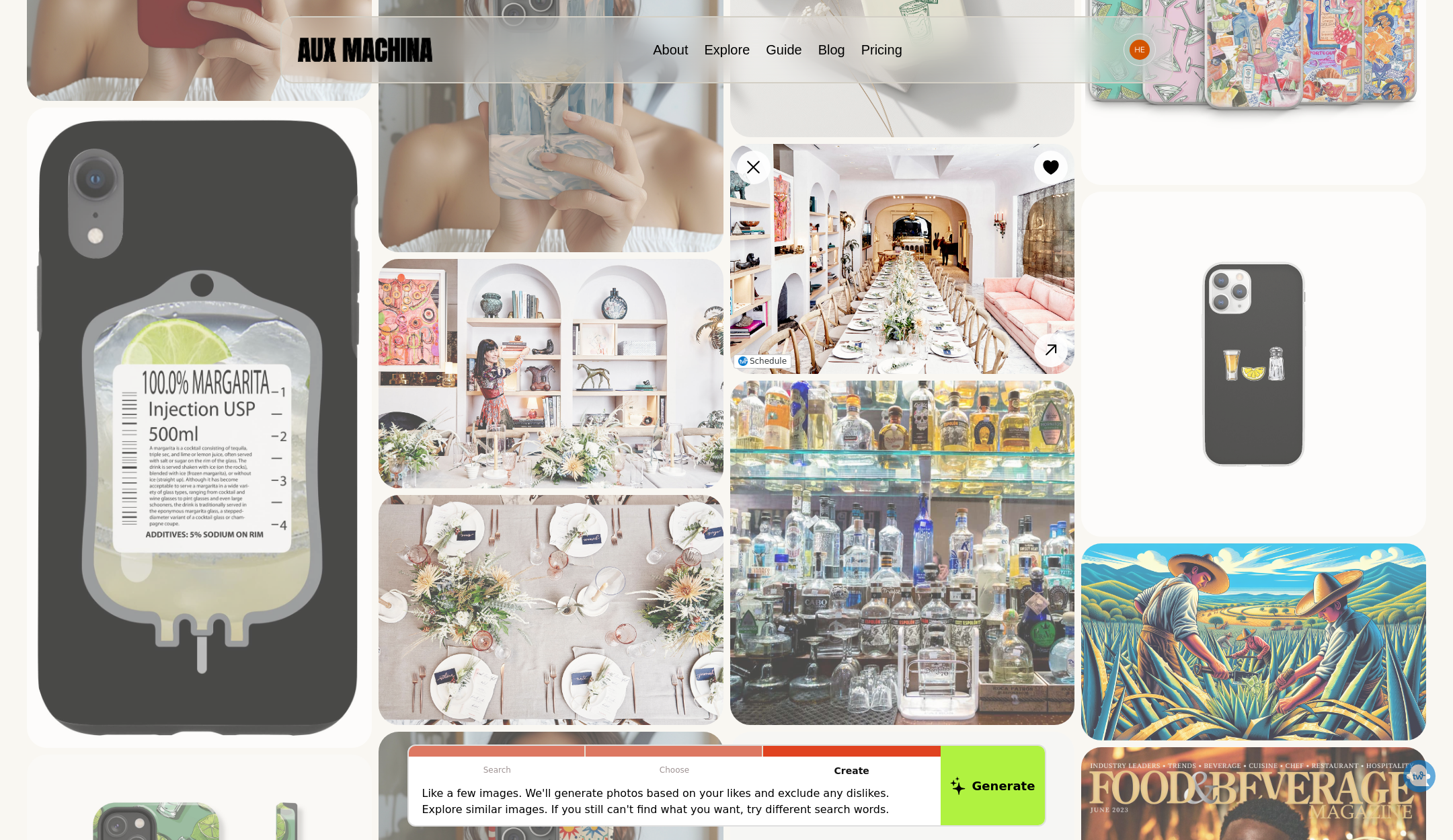
scroll to position [973, 0]
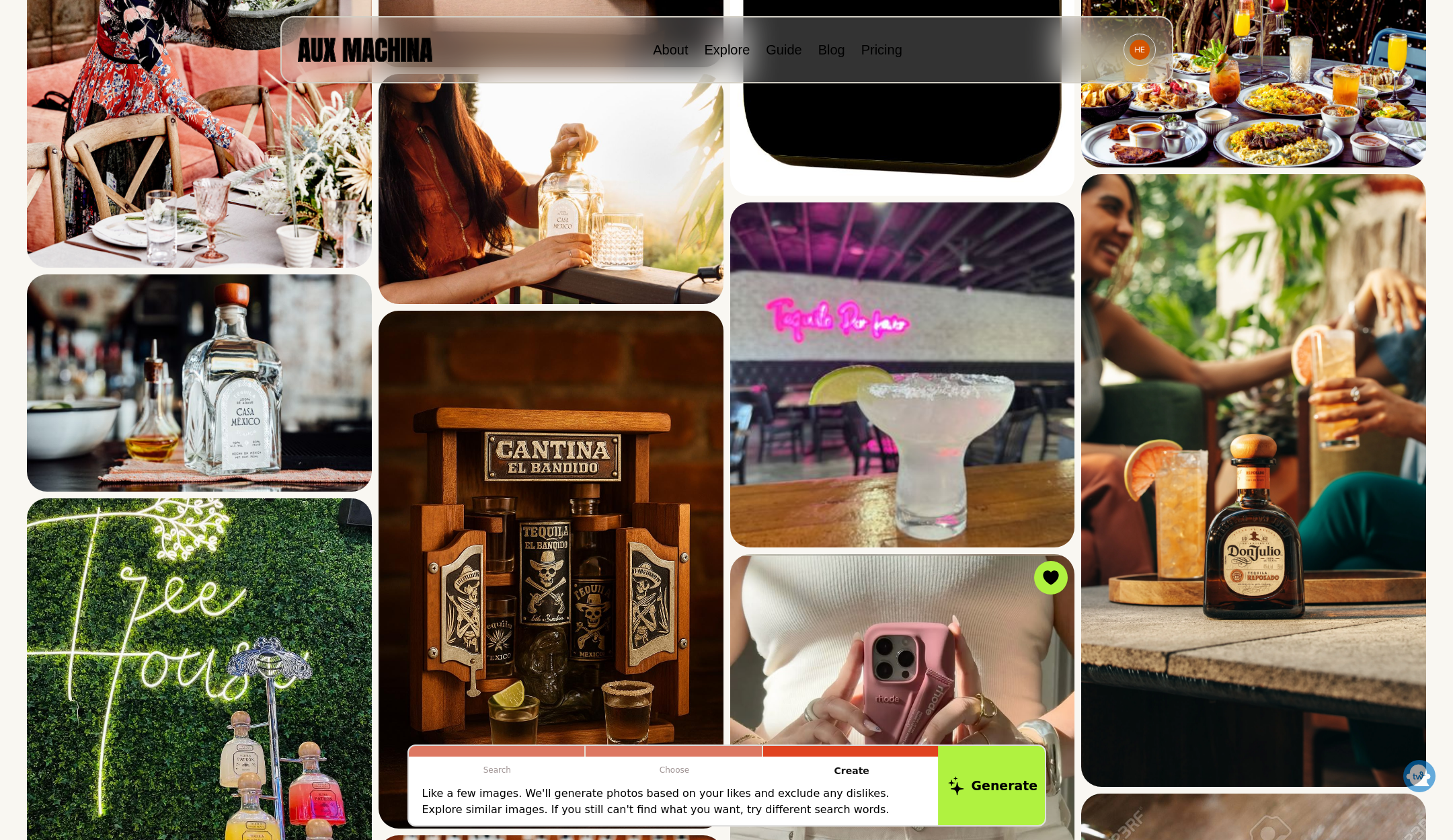
click at [994, 797] on button "Generate" at bounding box center [993, 785] width 110 height 83
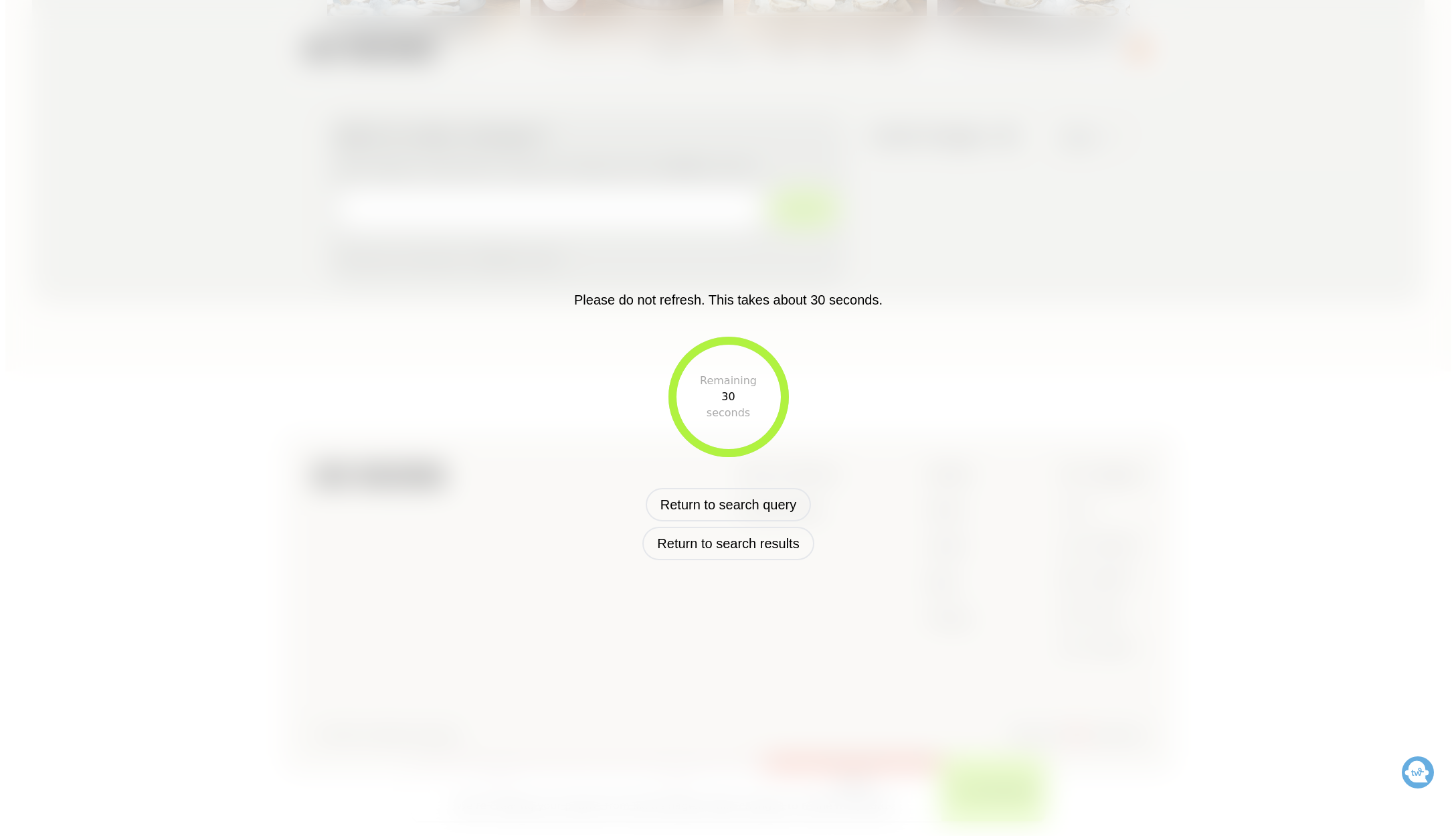
scroll to position [214, 0]
